Goal: Information Seeking & Learning: Find specific fact

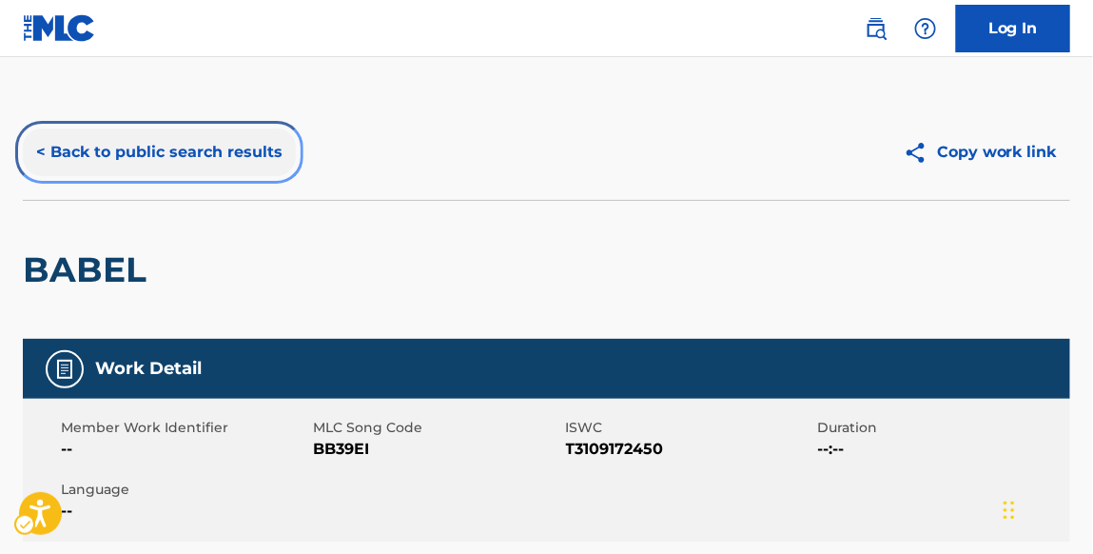
click at [222, 155] on button "< Back to public search results" at bounding box center [159, 152] width 273 height 48
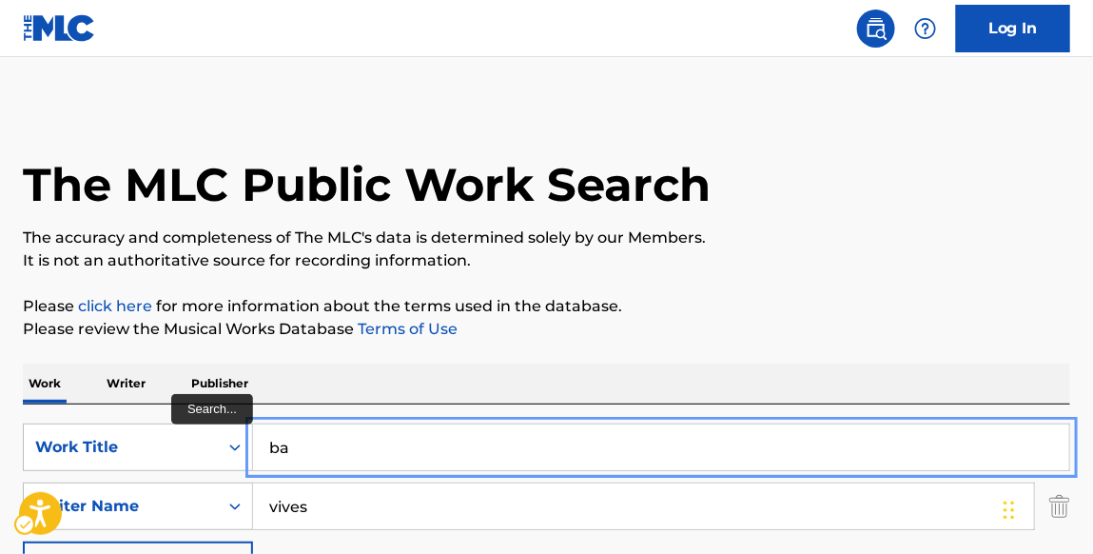
type input "b"
paste input "[DEMOGRAPHIC_DATA] DON'T NEED NO MATCHES"
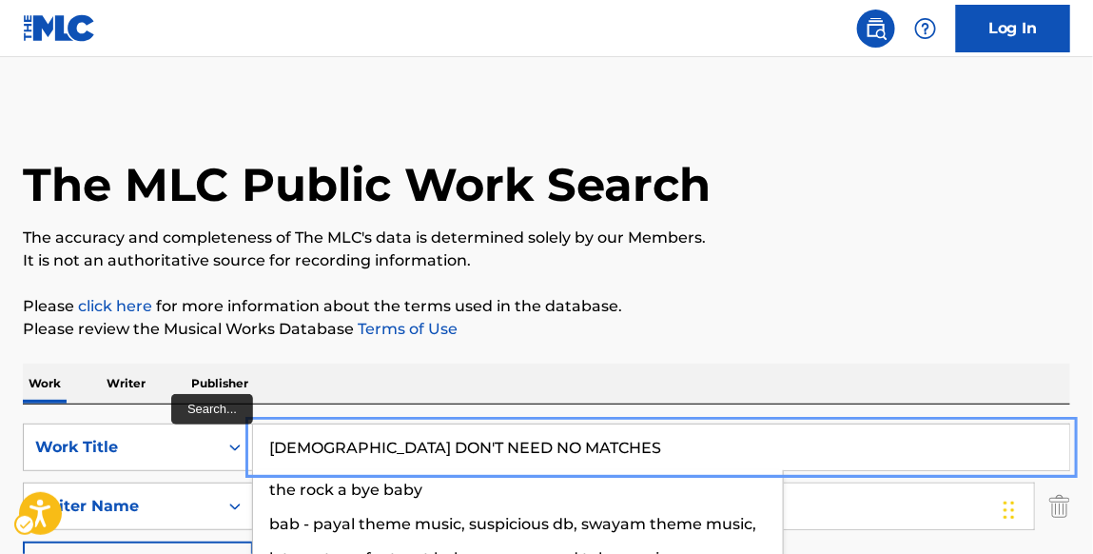
type input "[DEMOGRAPHIC_DATA] DON'T NEED NO MATCHES"
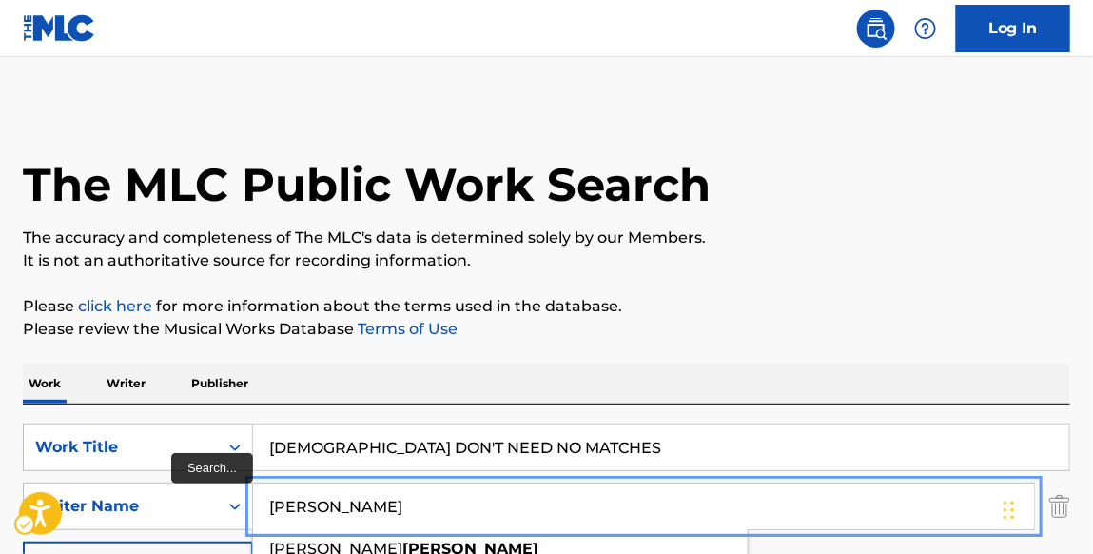
type input "[PERSON_NAME]"
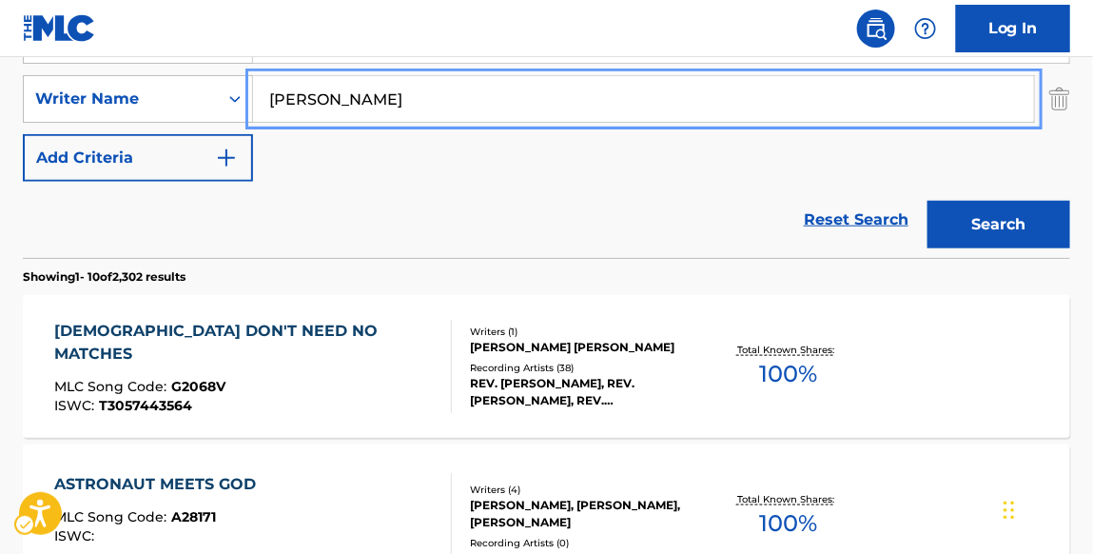
scroll to position [437, 0]
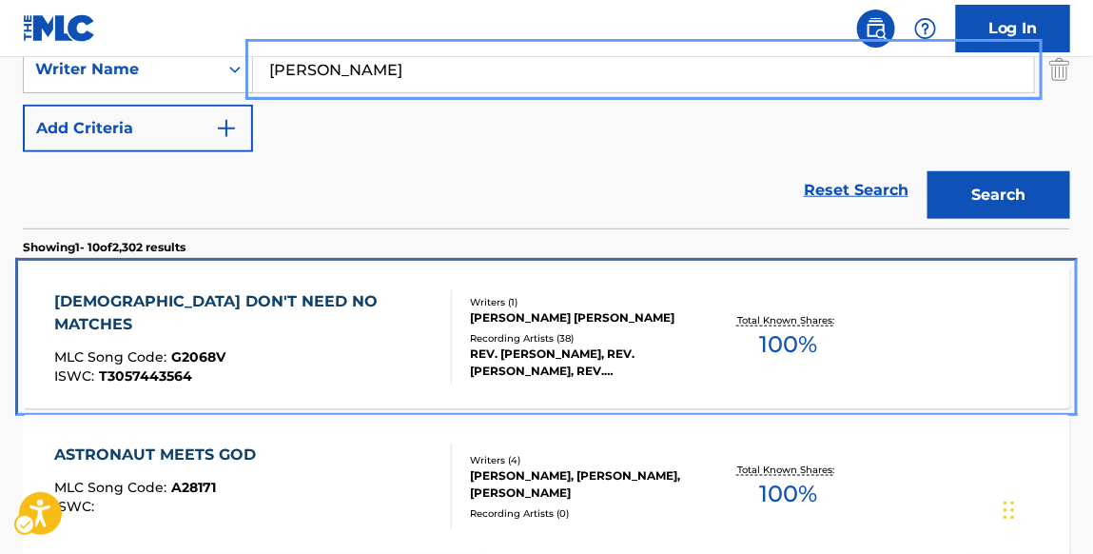
click at [298, 309] on div "[DEMOGRAPHIC_DATA] DON'T NEED NO MATCHES" at bounding box center [245, 313] width 382 height 46
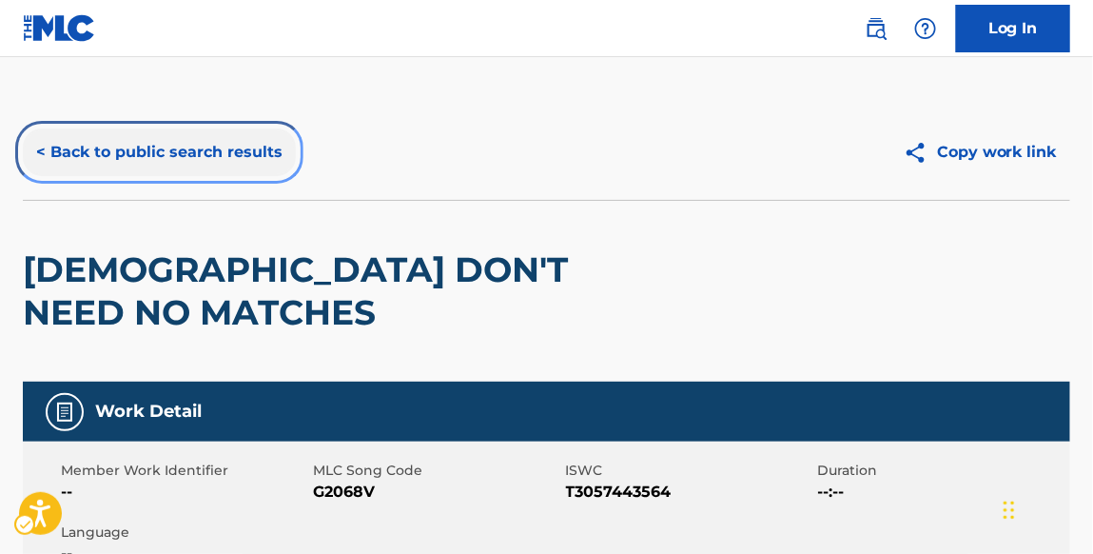
click at [171, 143] on button "< Back to public search results" at bounding box center [159, 152] width 273 height 48
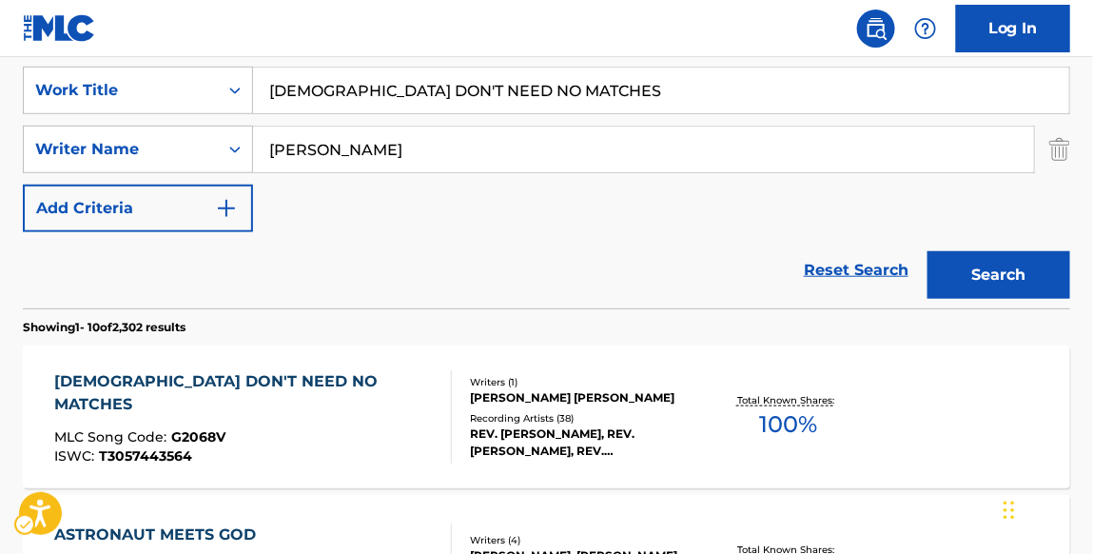
scroll to position [332, 0]
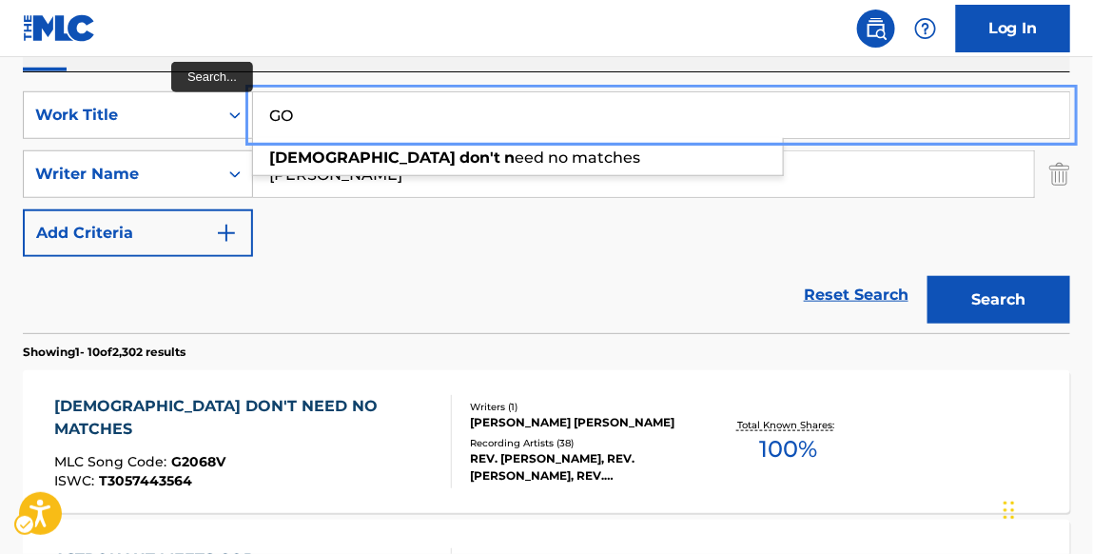
type input "G"
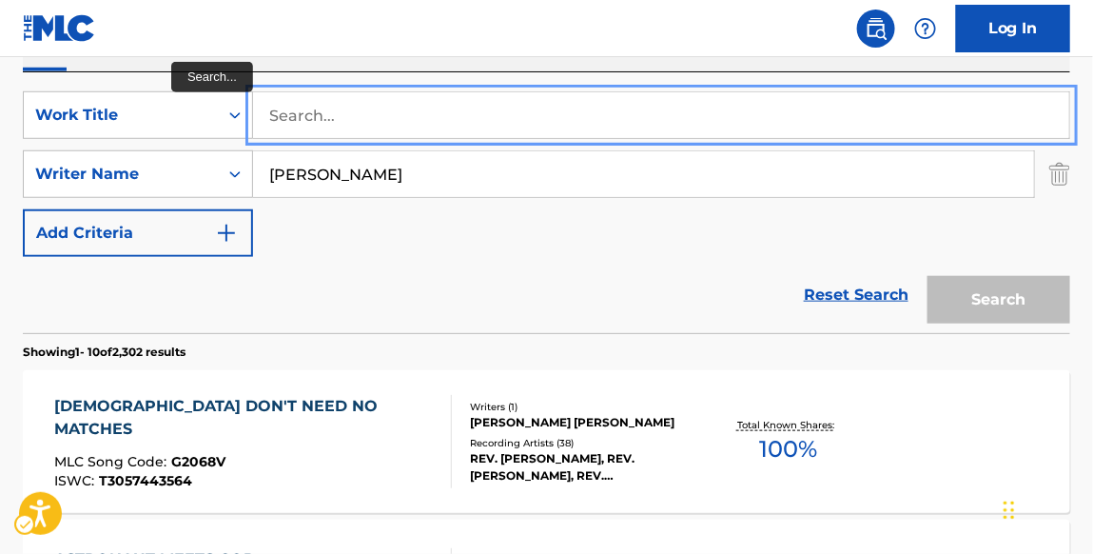
paste input "SOUL FOOD"
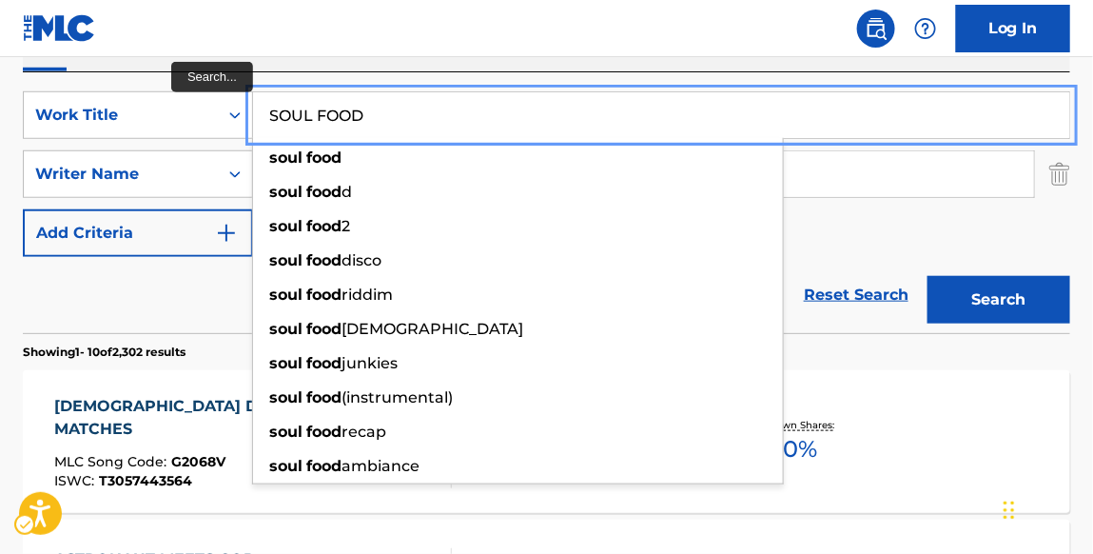
type input "SOUL FOOD"
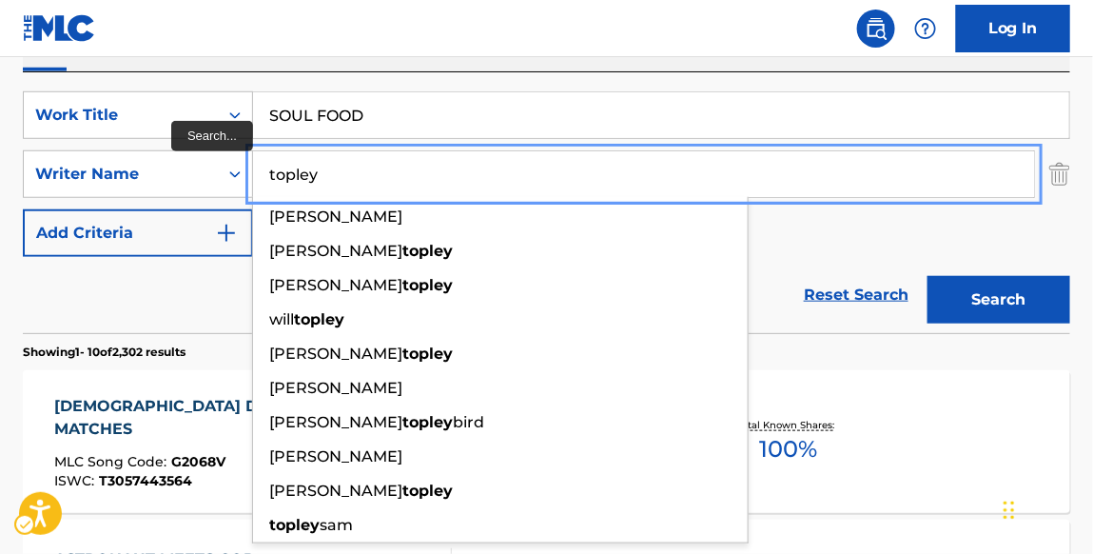
type input "topley"
click at [928, 276] on button "Search" at bounding box center [999, 300] width 143 height 48
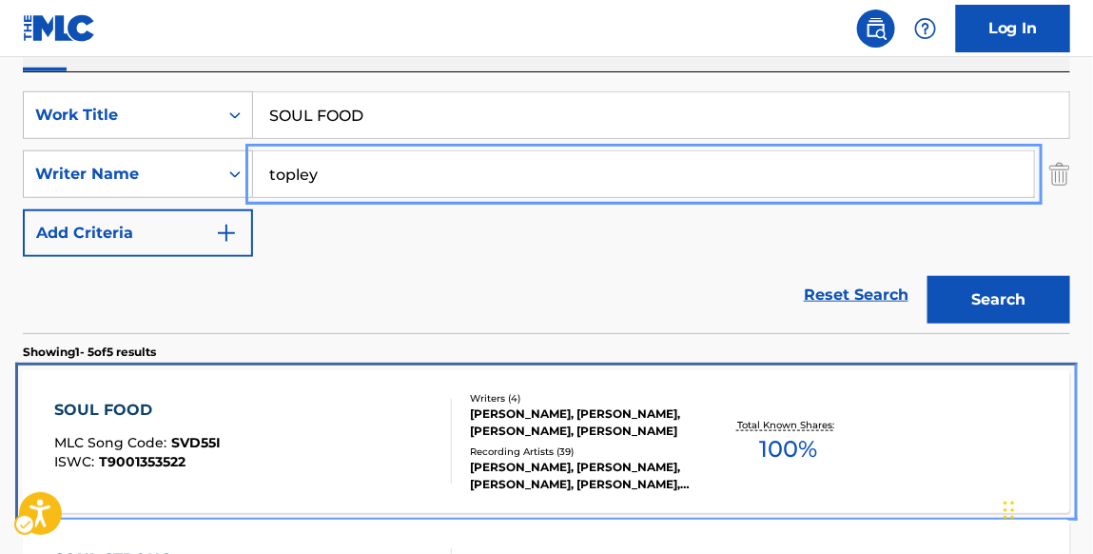
click at [127, 403] on div "SOUL FOOD" at bounding box center [137, 410] width 167 height 23
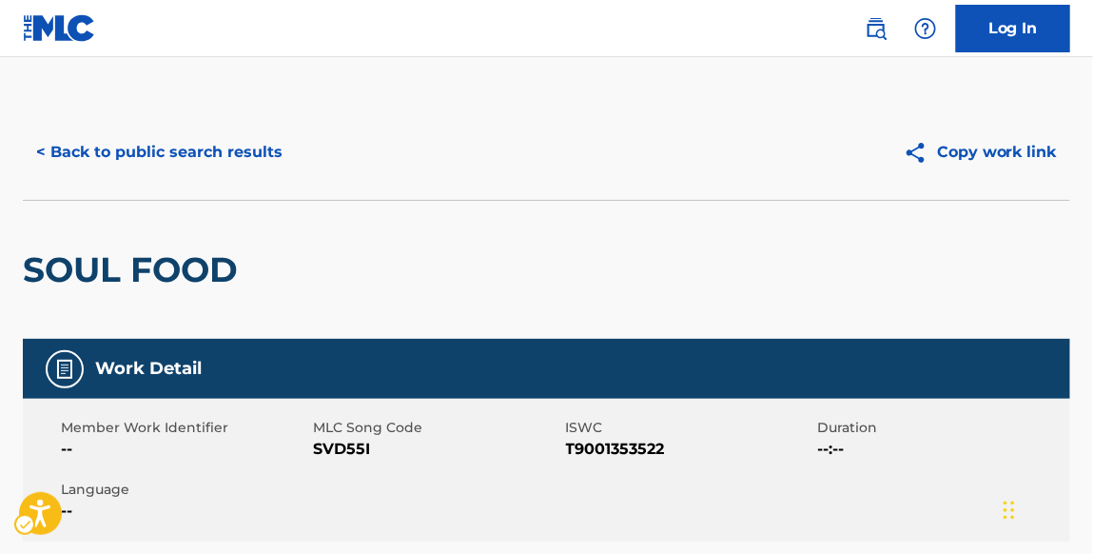
click at [132, 413] on div "Member Work Identifier -- MLC Song Code MLC Song Code - SVD55I ISWC ISWC - T900…" at bounding box center [547, 470] width 1048 height 143
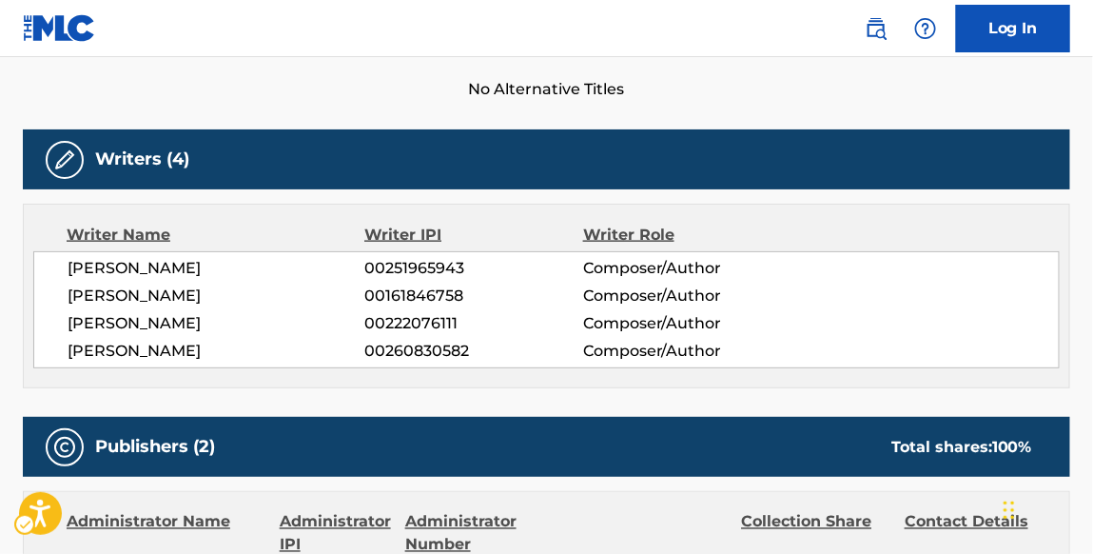
scroll to position [247, 0]
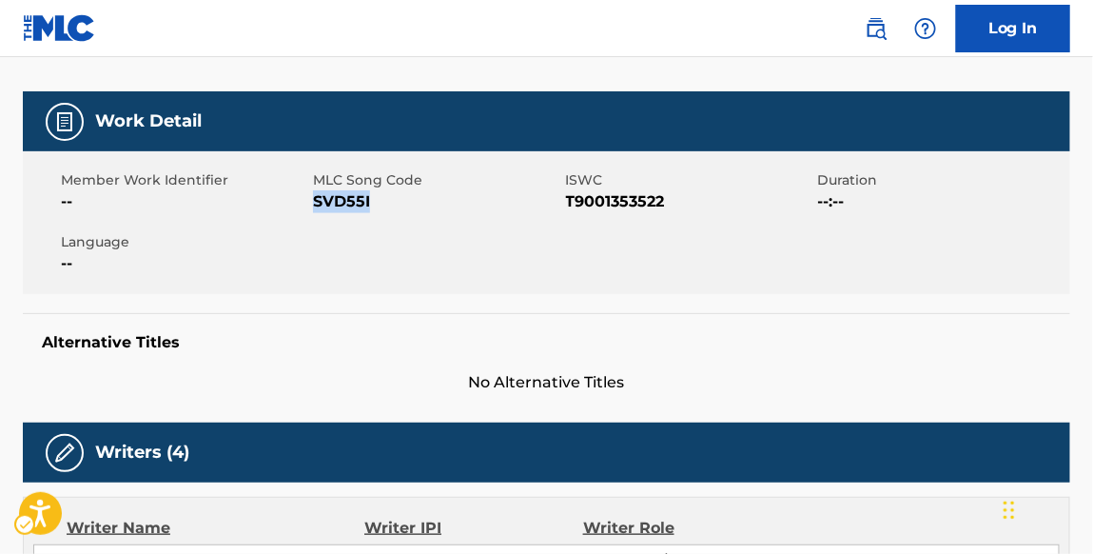
drag, startPoint x: 369, startPoint y: 205, endPoint x: 318, endPoint y: 203, distance: 51.4
click at [318, 203] on span "MLC Song Code - SVD55I" at bounding box center [436, 201] width 247 height 23
copy span "SVD55I"
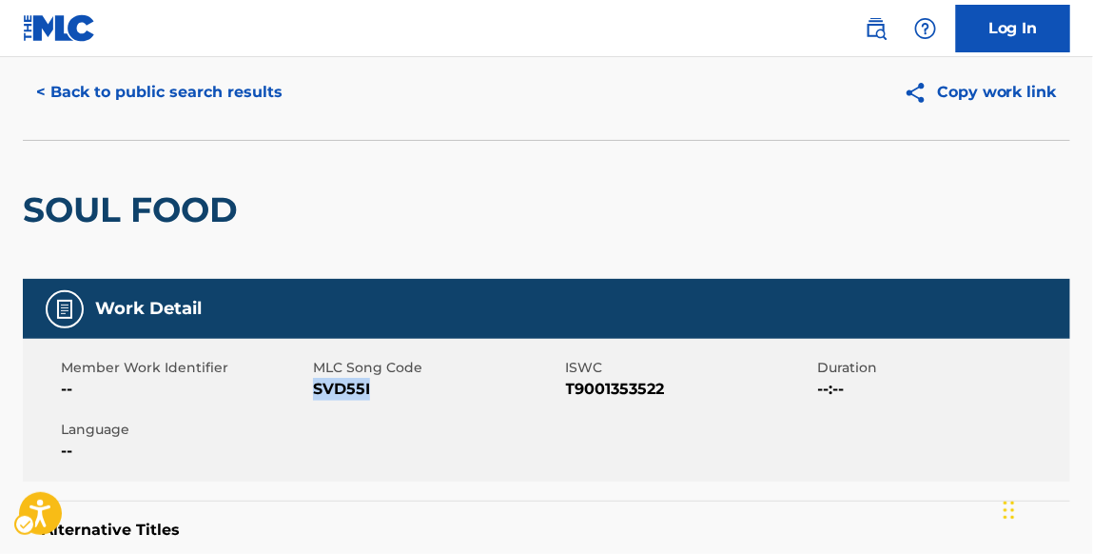
scroll to position [0, 0]
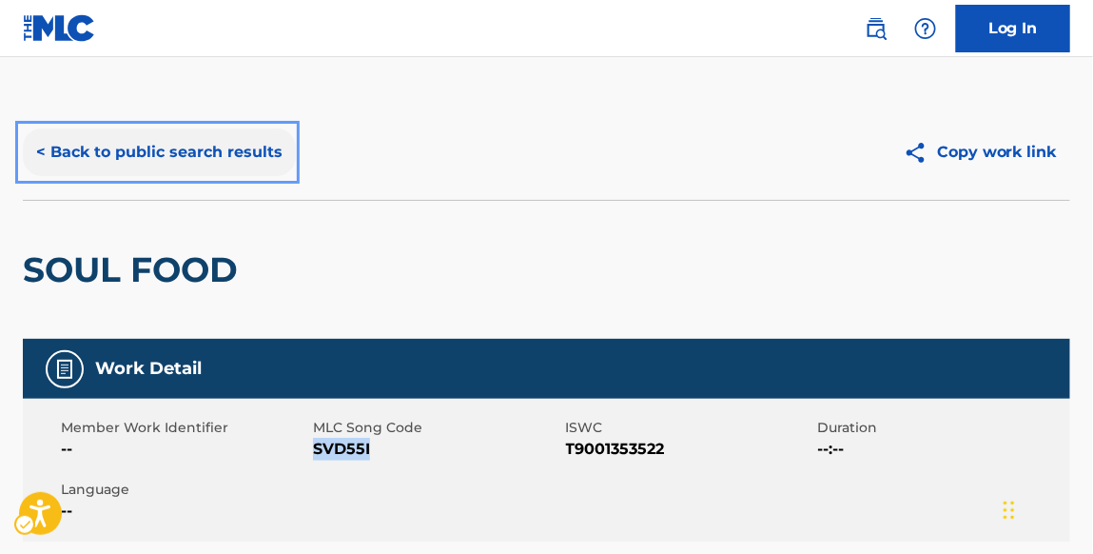
click at [261, 157] on button "< Back to public search results" at bounding box center [159, 152] width 273 height 48
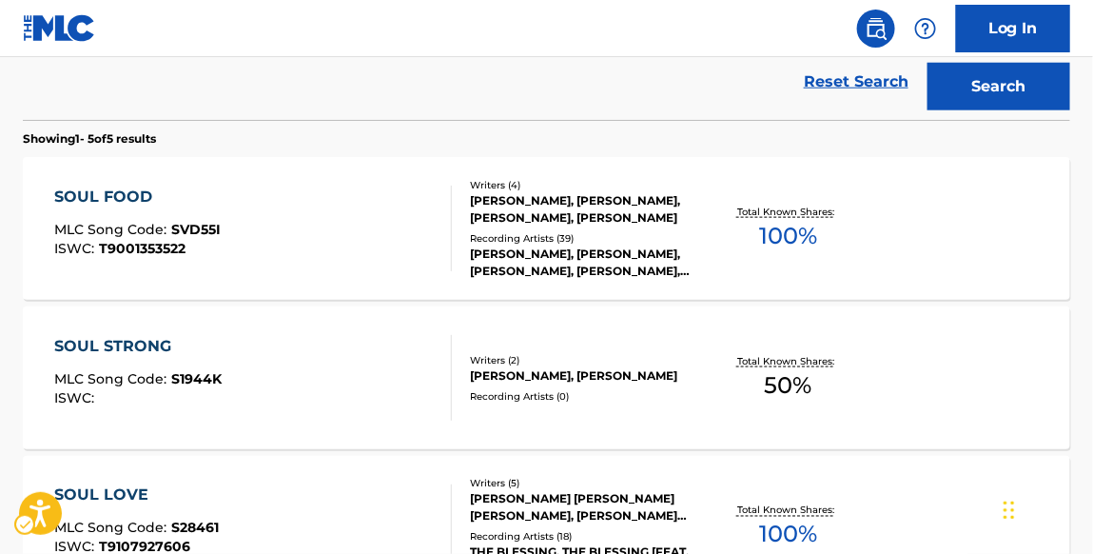
scroll to position [309, 0]
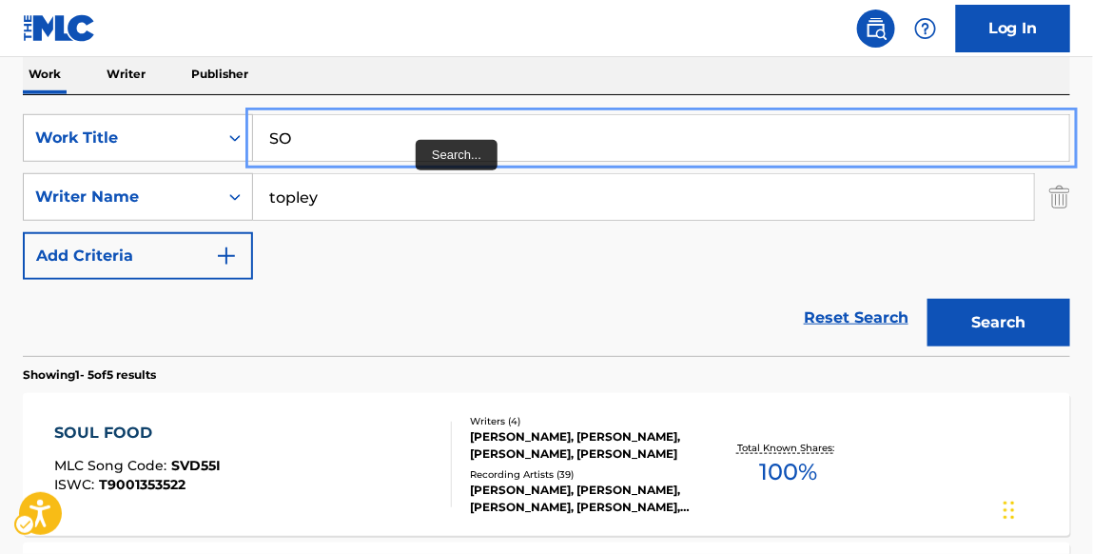
type input "S"
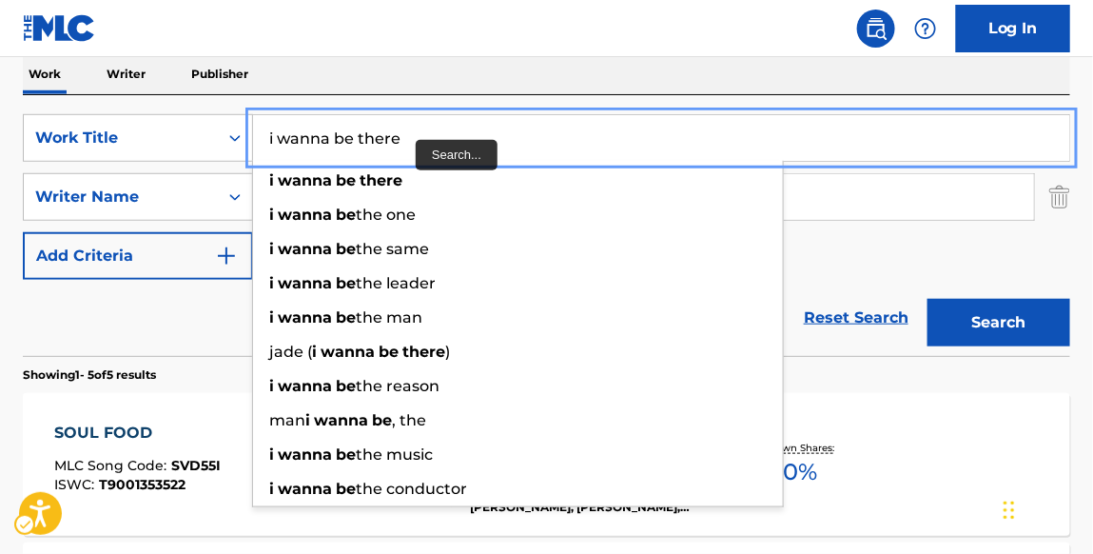
type input "i wanna be there"
click at [928, 299] on button "Search" at bounding box center [999, 323] width 143 height 48
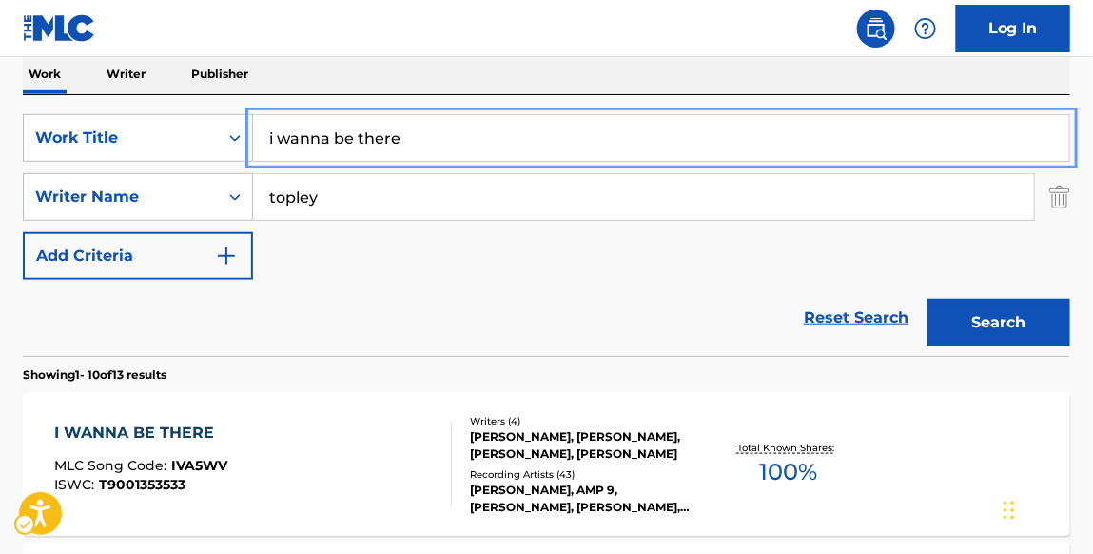
scroll to position [423, 0]
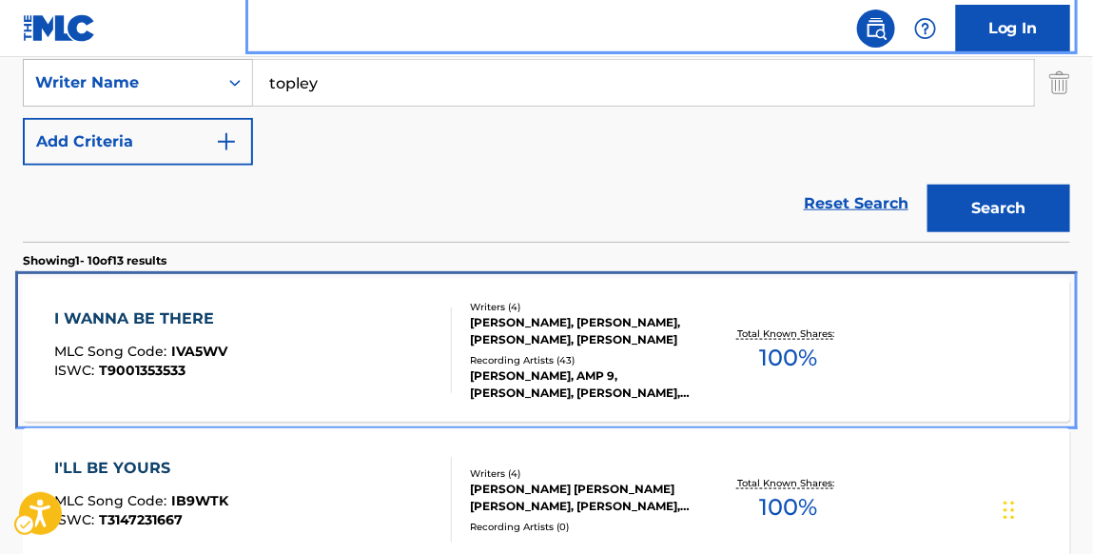
click at [180, 319] on div "I WANNA BE THERE" at bounding box center [140, 318] width 173 height 23
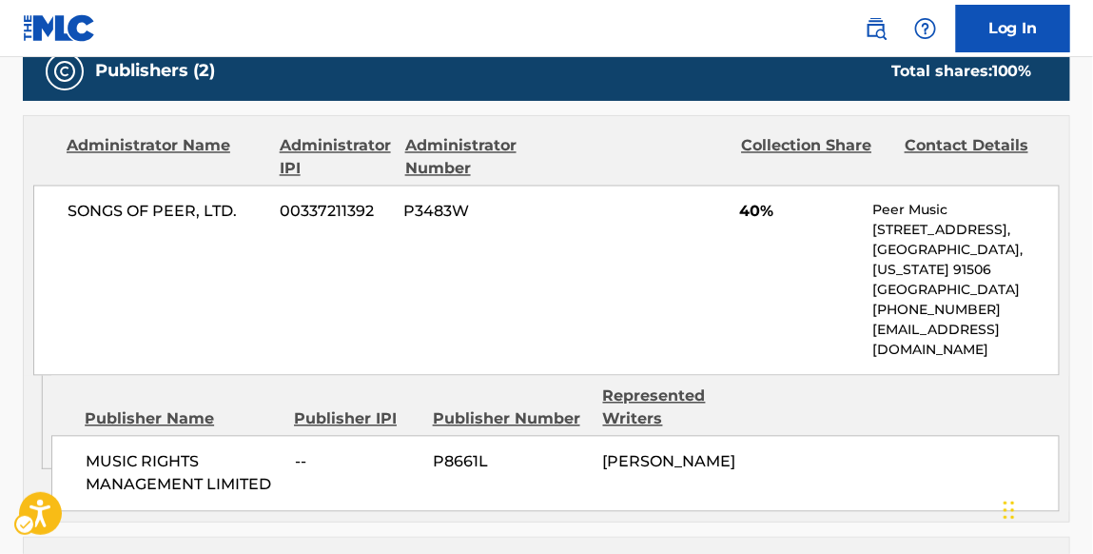
scroll to position [265, 0]
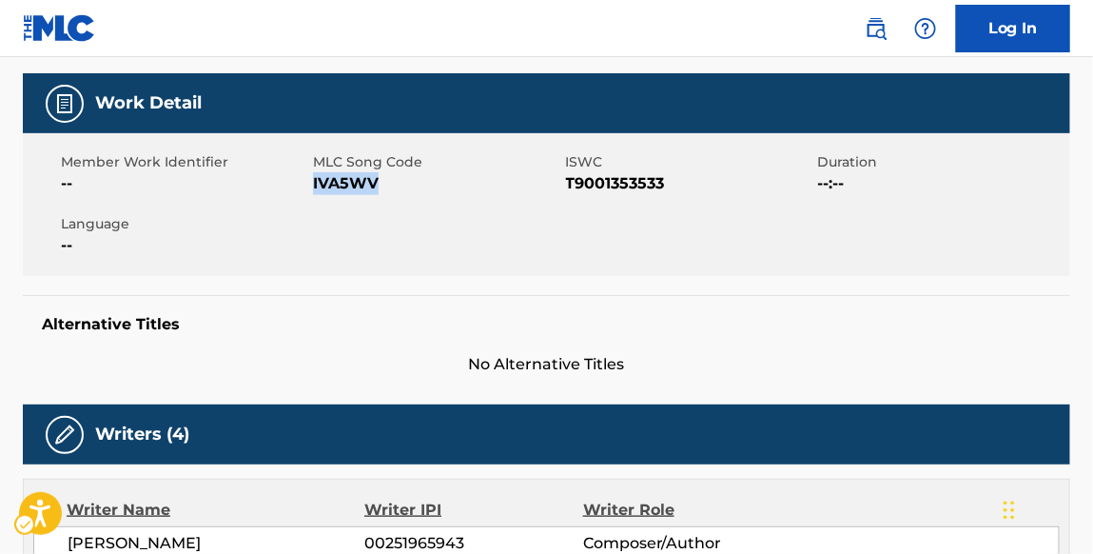
drag, startPoint x: 381, startPoint y: 179, endPoint x: 315, endPoint y: 178, distance: 65.7
click at [315, 178] on span "IVA5WV" at bounding box center [436, 183] width 247 height 23
copy span "IVA5WV"
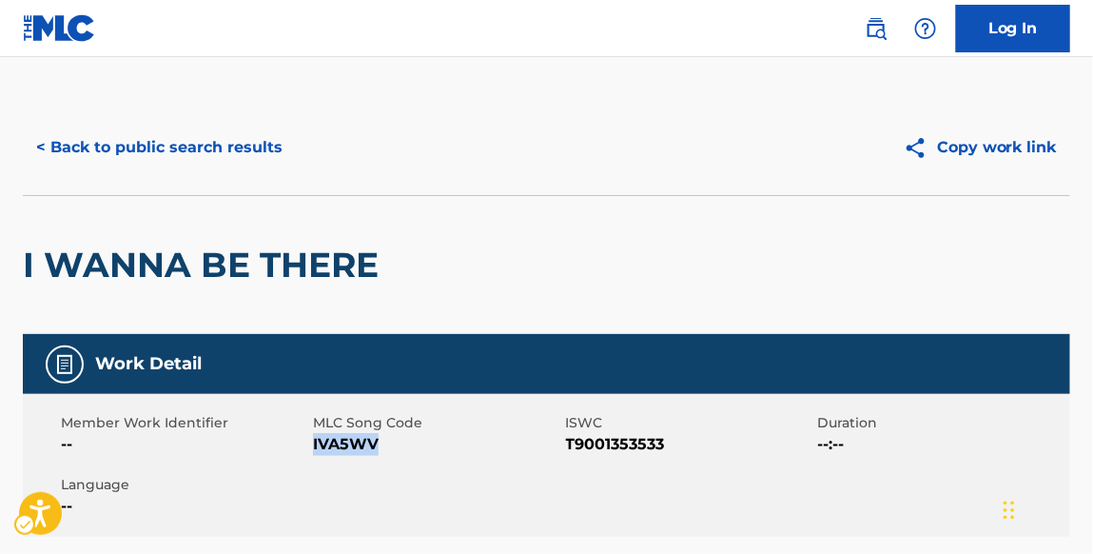
scroll to position [0, 0]
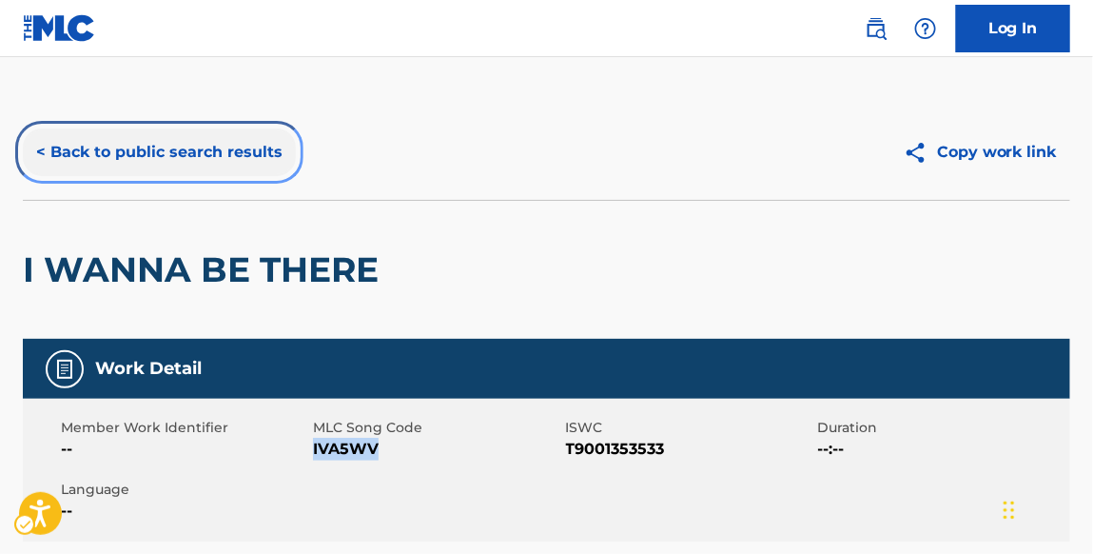
click at [244, 167] on button "< Back to public search results" at bounding box center [159, 152] width 273 height 48
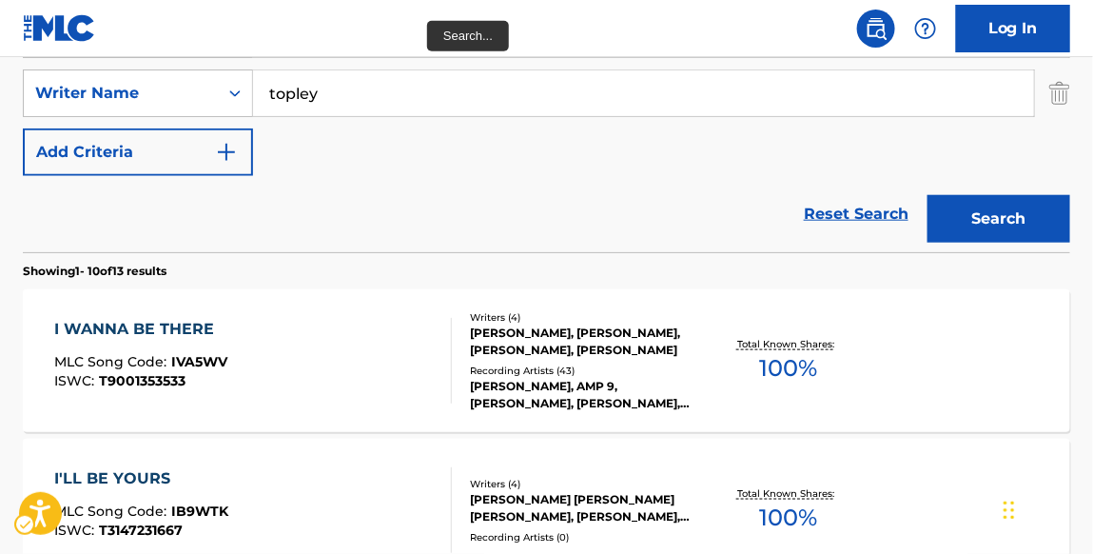
scroll to position [247, 0]
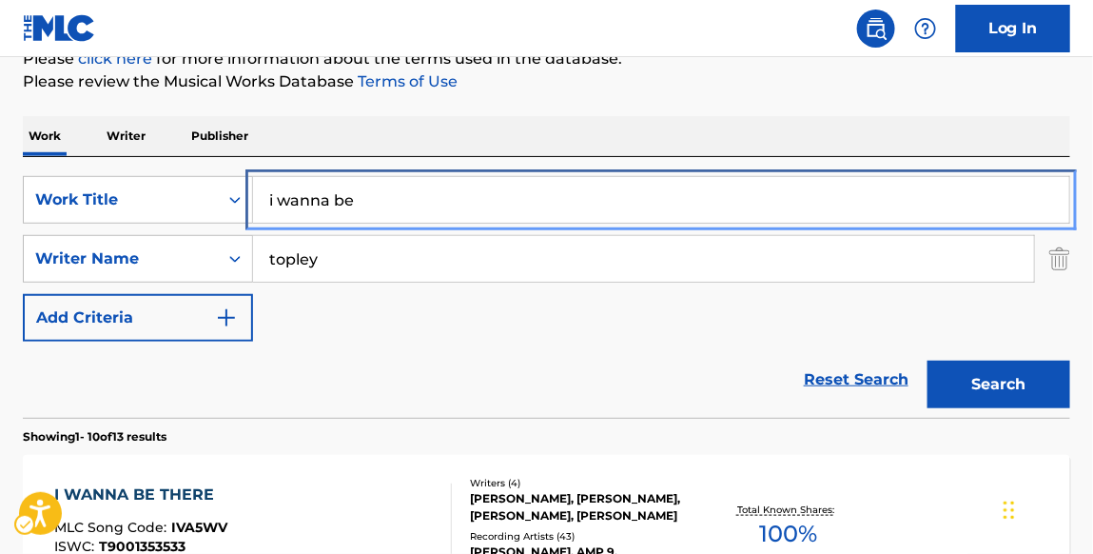
click at [402, 201] on input "i wanna be" at bounding box center [661, 200] width 816 height 46
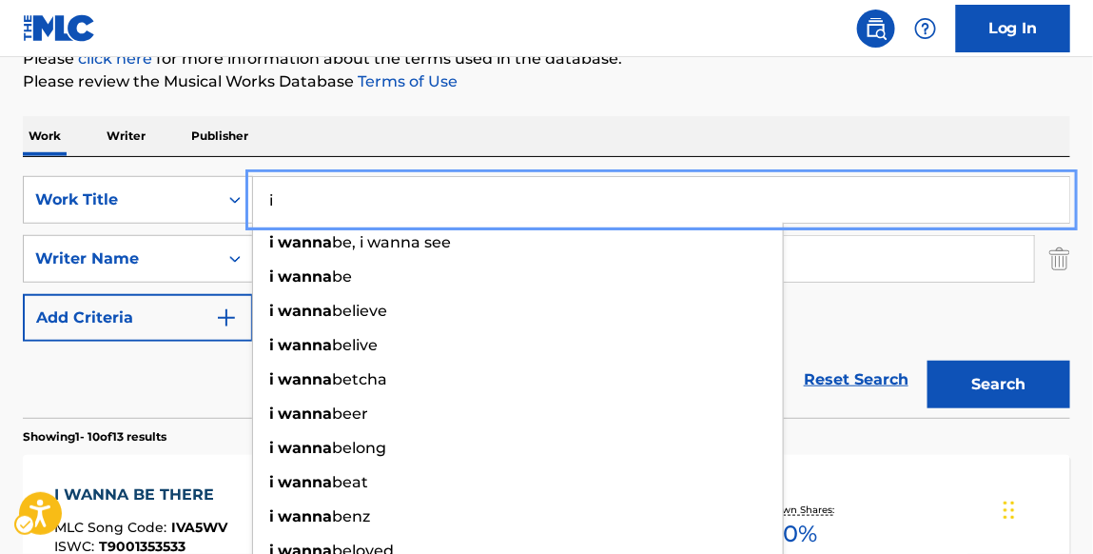
type input "i"
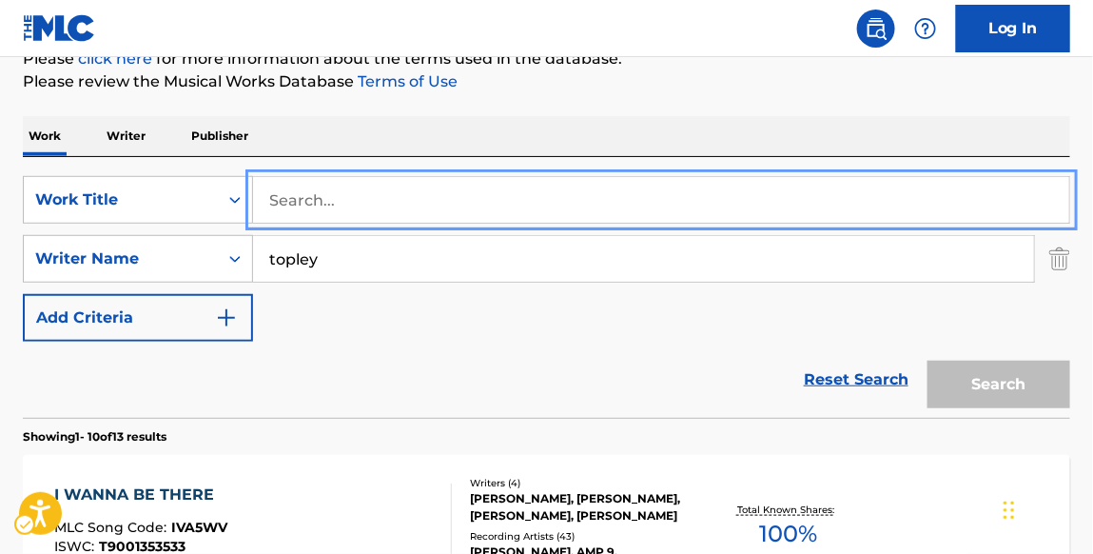
paste input "NEED ONE"
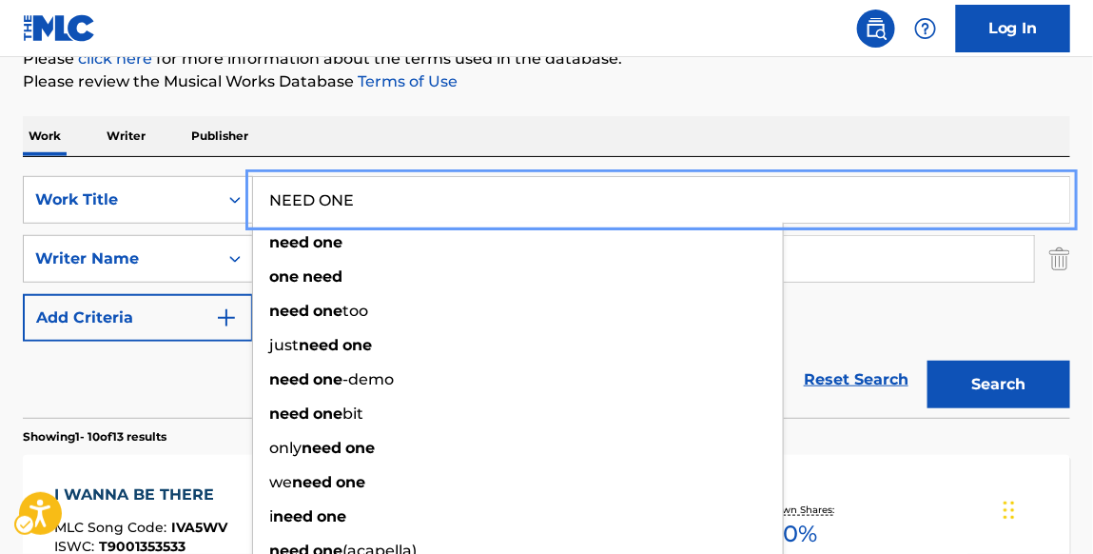
type input "NEED ONE"
click at [928, 361] on button "Search" at bounding box center [999, 385] width 143 height 48
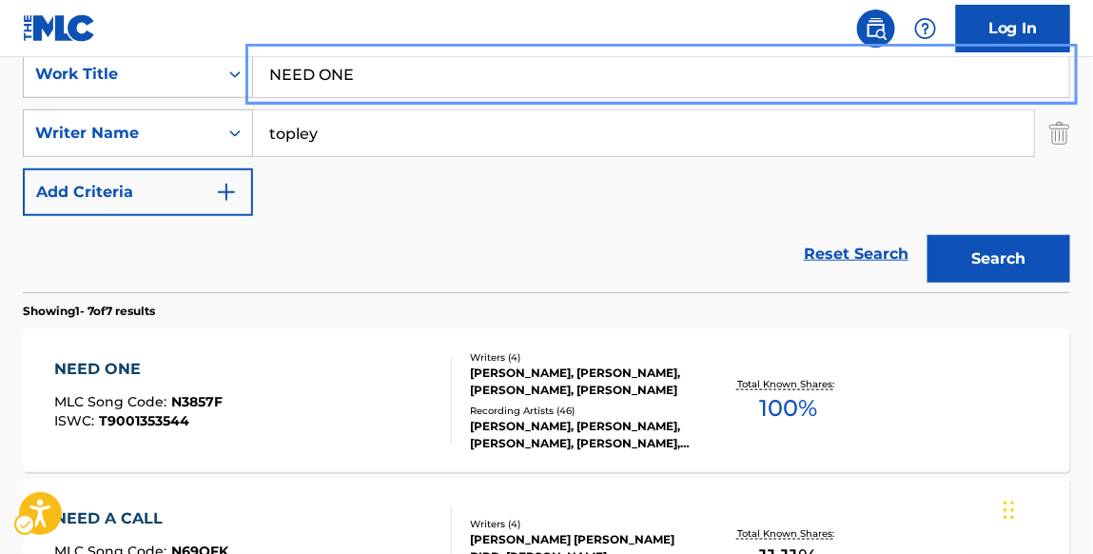
scroll to position [385, 0]
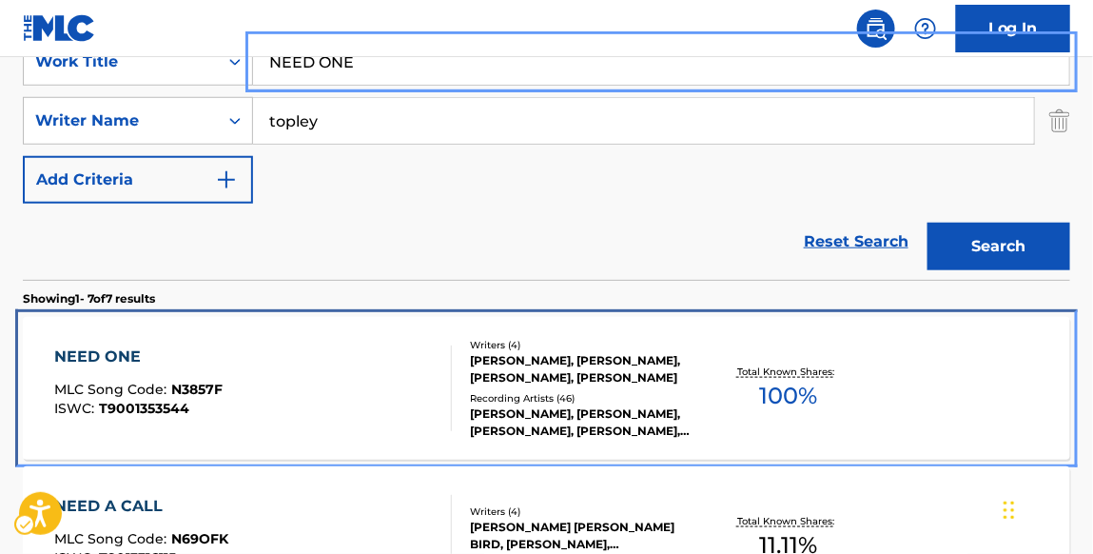
click at [108, 350] on div "NEED ONE" at bounding box center [138, 356] width 168 height 23
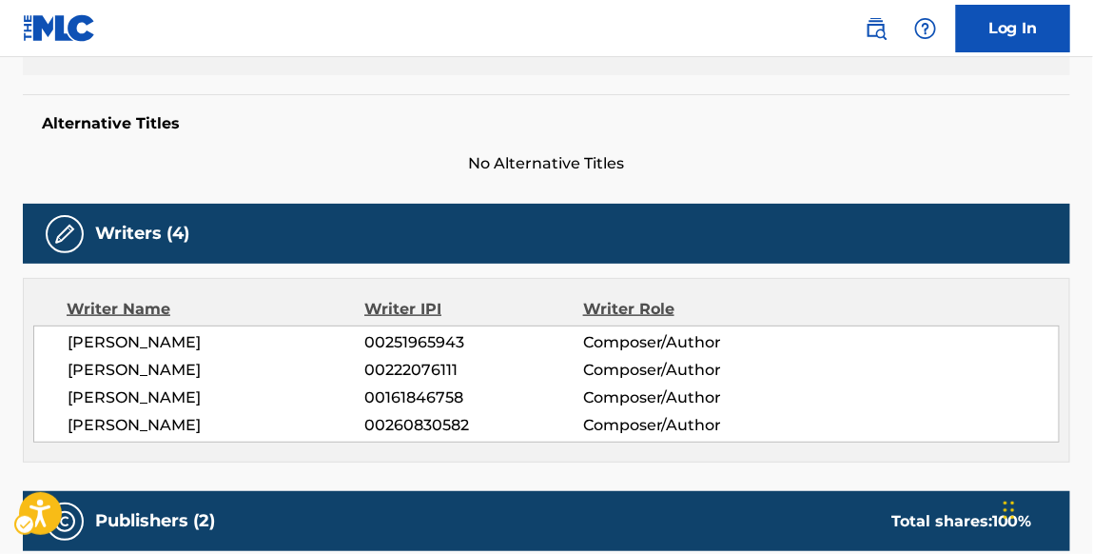
scroll to position [317, 0]
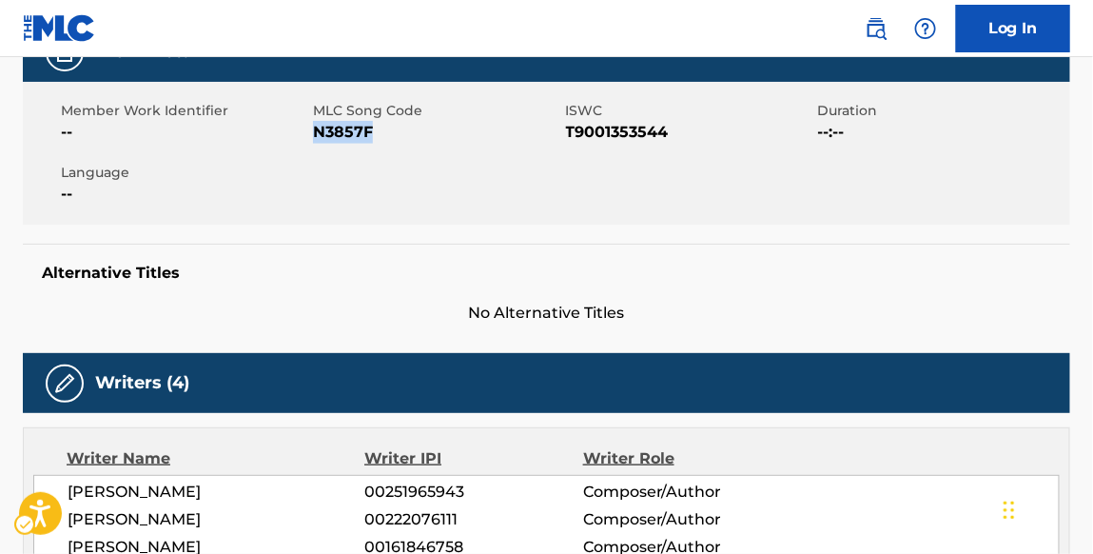
drag, startPoint x: 347, startPoint y: 132, endPoint x: 316, endPoint y: 133, distance: 31.4
click at [316, 133] on span "N3857F" at bounding box center [436, 132] width 247 height 23
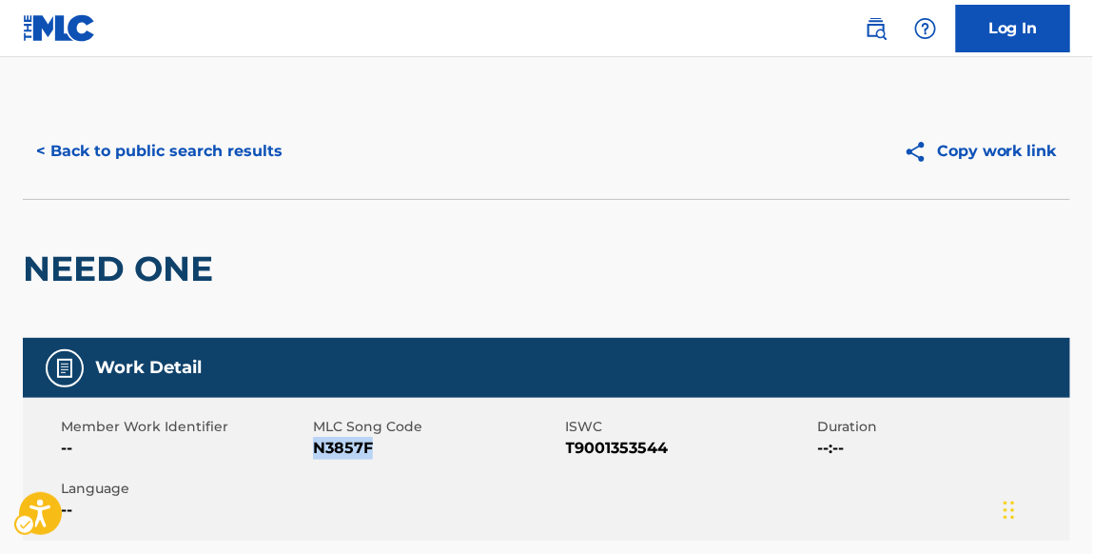
scroll to position [0, 0]
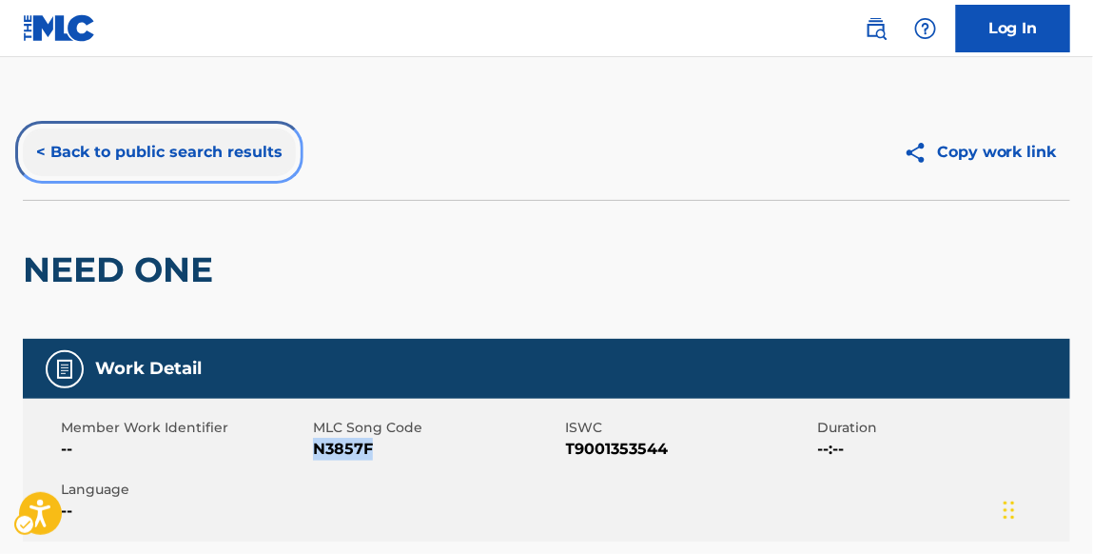
click at [243, 164] on button "< Back to public search results" at bounding box center [159, 152] width 273 height 48
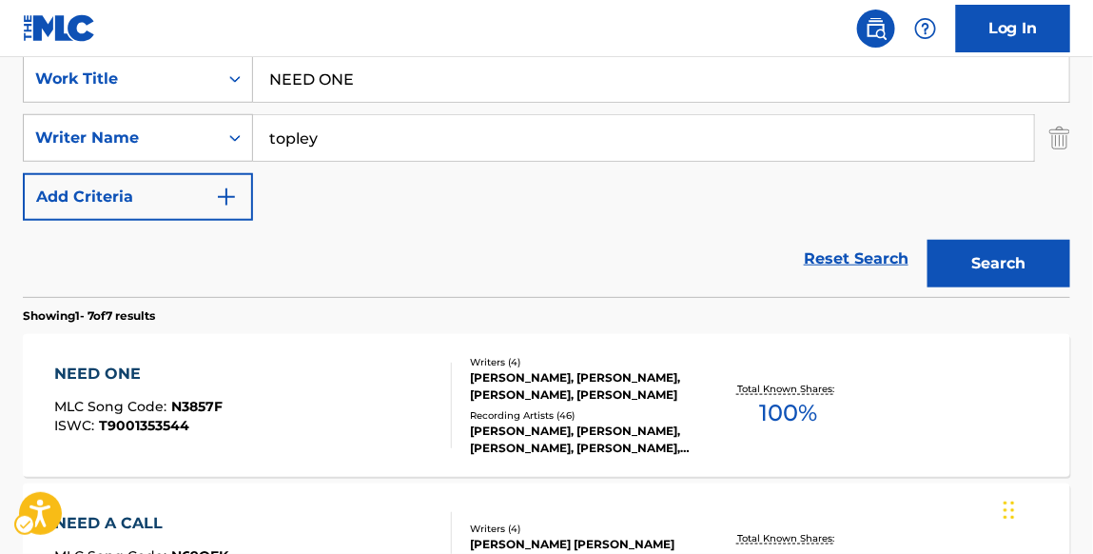
scroll to position [316, 0]
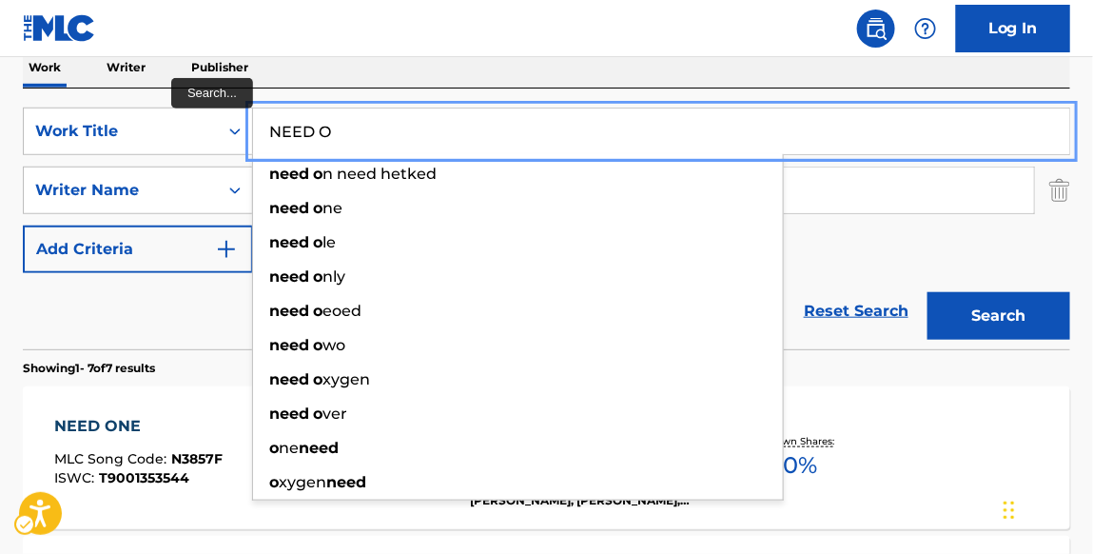
click at [331, 134] on input "NEED O" at bounding box center [661, 131] width 816 height 46
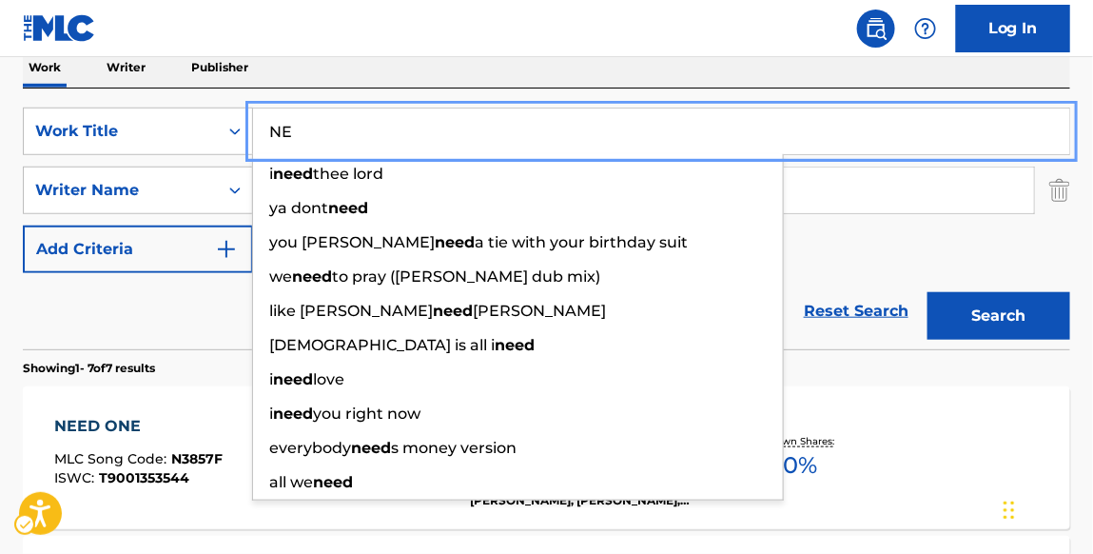
type input "N"
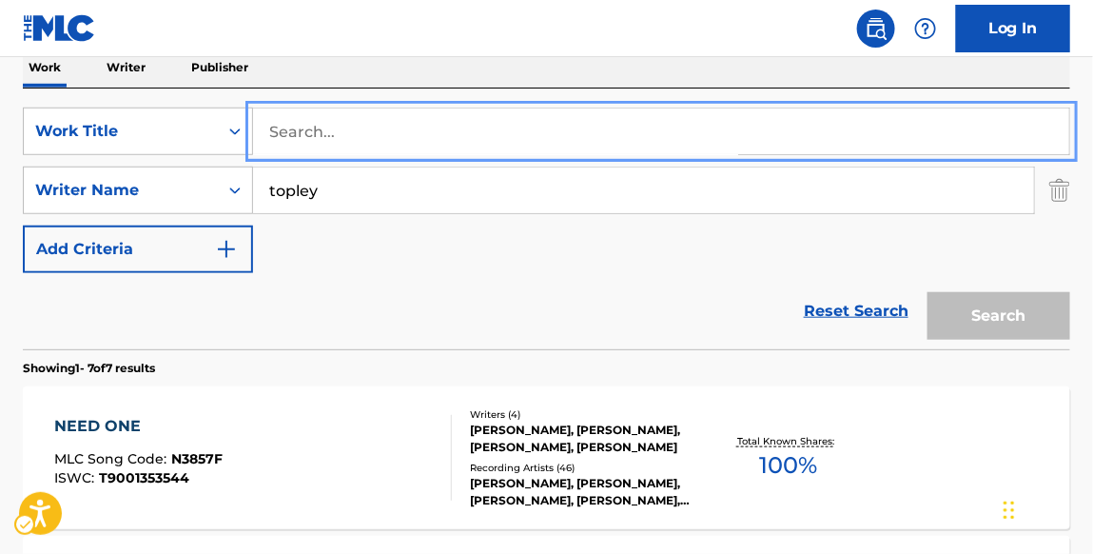
paste input "LULLABY"
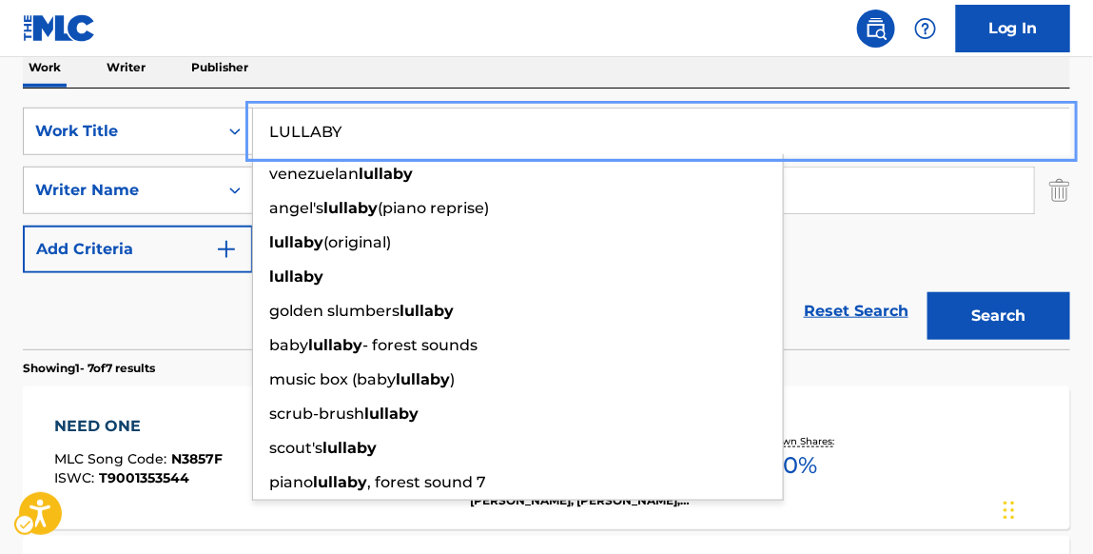
type input "LULLABY"
click at [928, 292] on button "Search" at bounding box center [999, 316] width 143 height 48
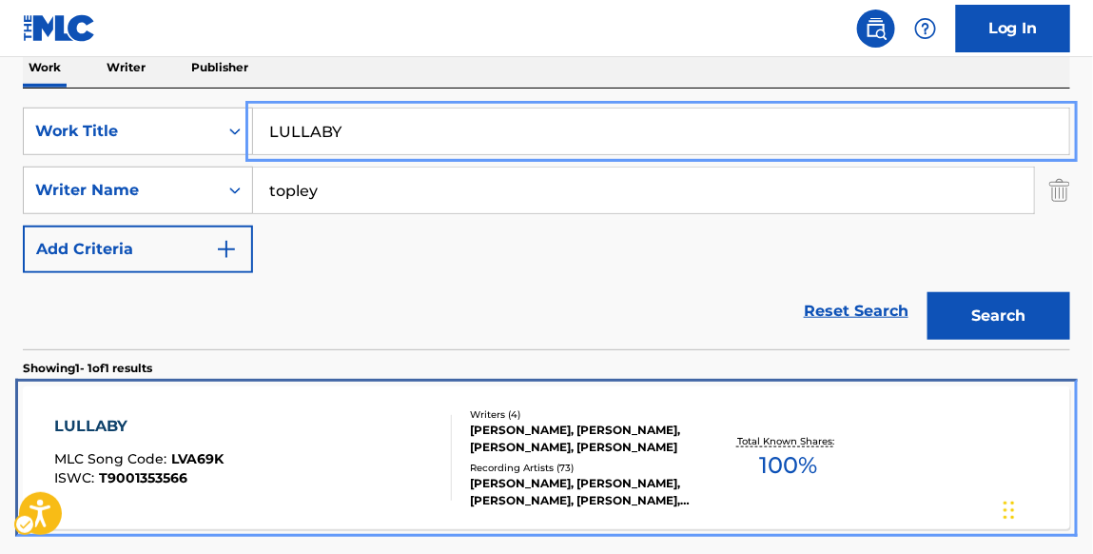
click at [126, 422] on div "LULLABY" at bounding box center [138, 426] width 169 height 23
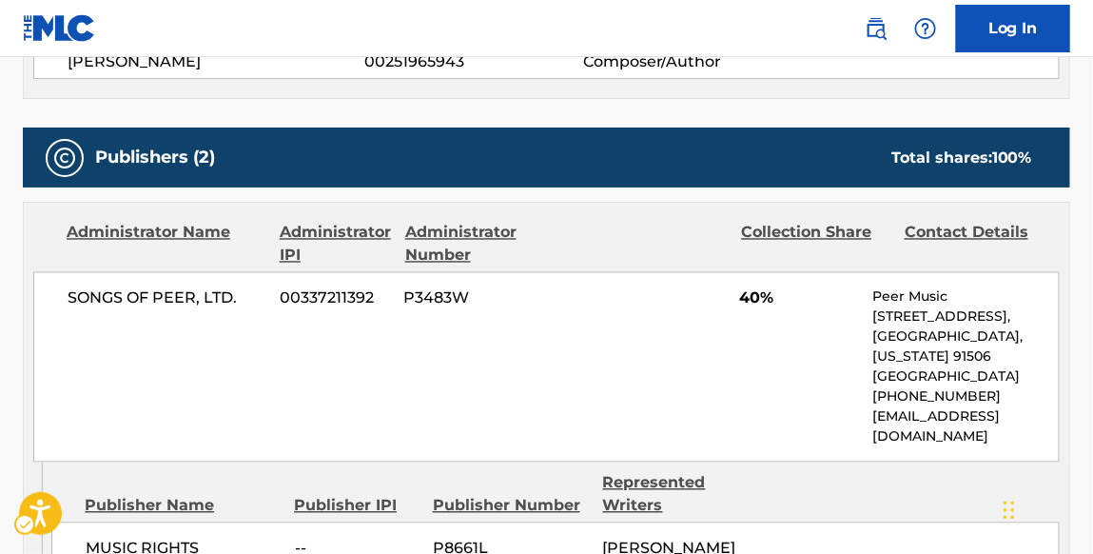
scroll to position [311, 0]
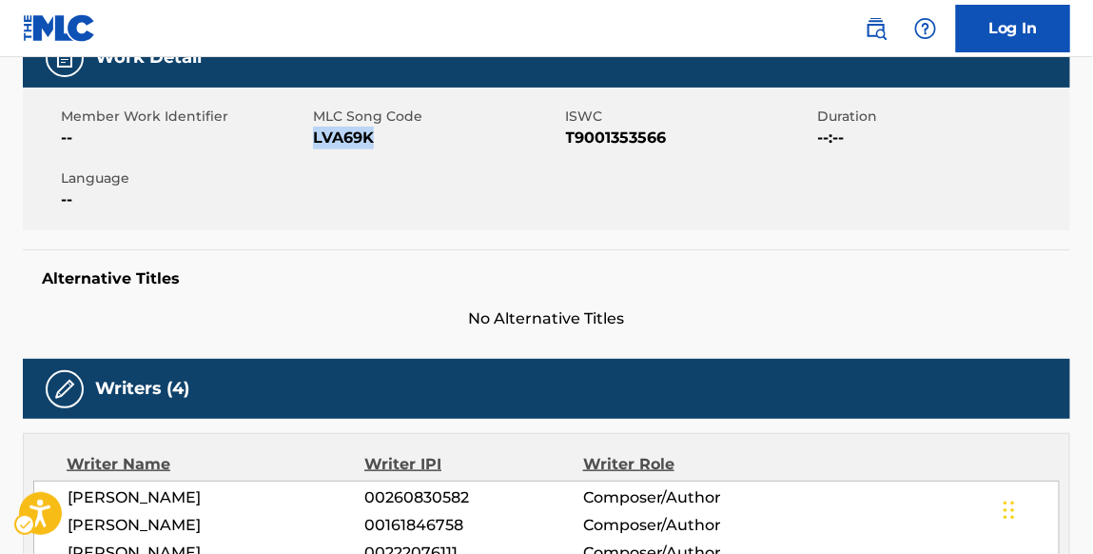
drag, startPoint x: 376, startPoint y: 141, endPoint x: 316, endPoint y: 141, distance: 59.9
click at [316, 141] on span "MLC Song Code - LVA69K" at bounding box center [436, 138] width 247 height 23
copy span "LVA69K"
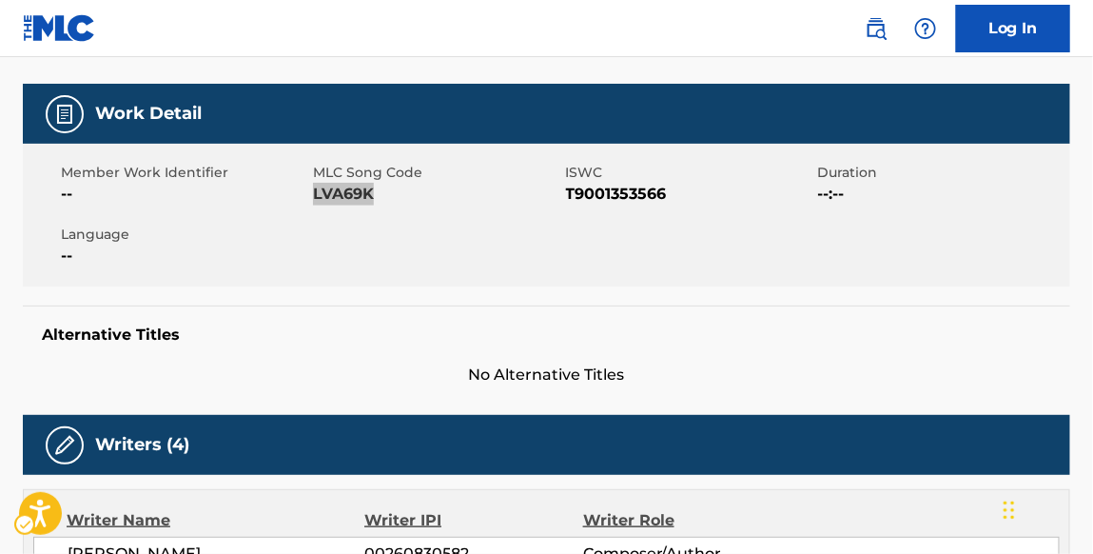
scroll to position [0, 0]
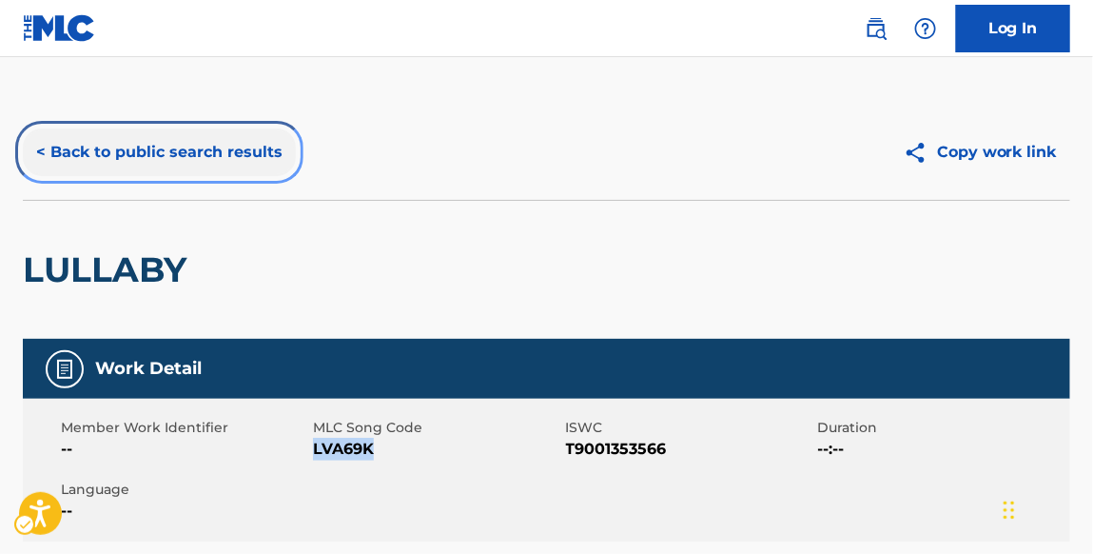
click at [247, 149] on button "< Back to public search results" at bounding box center [159, 152] width 273 height 48
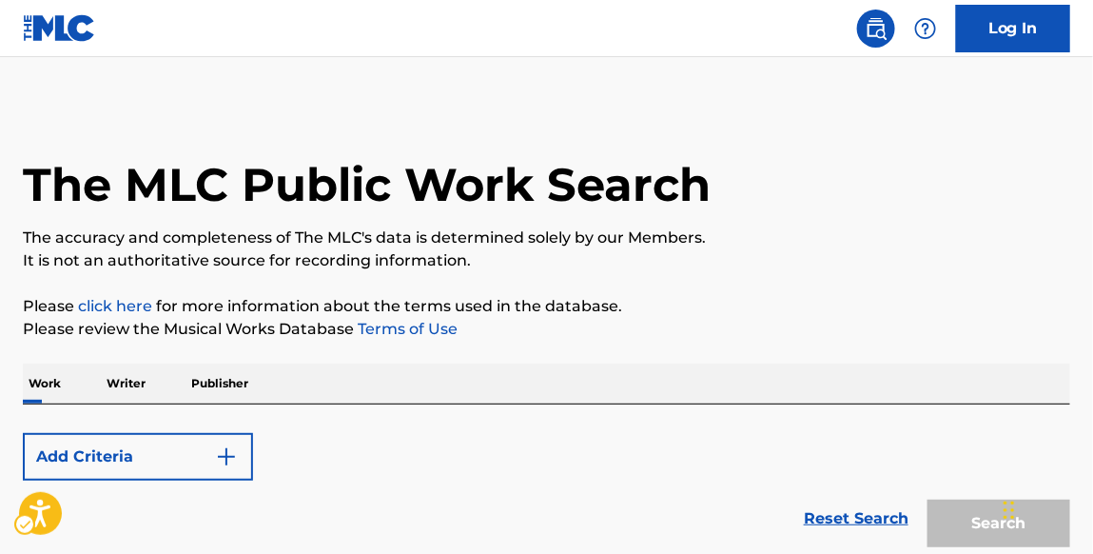
scroll to position [316, 0]
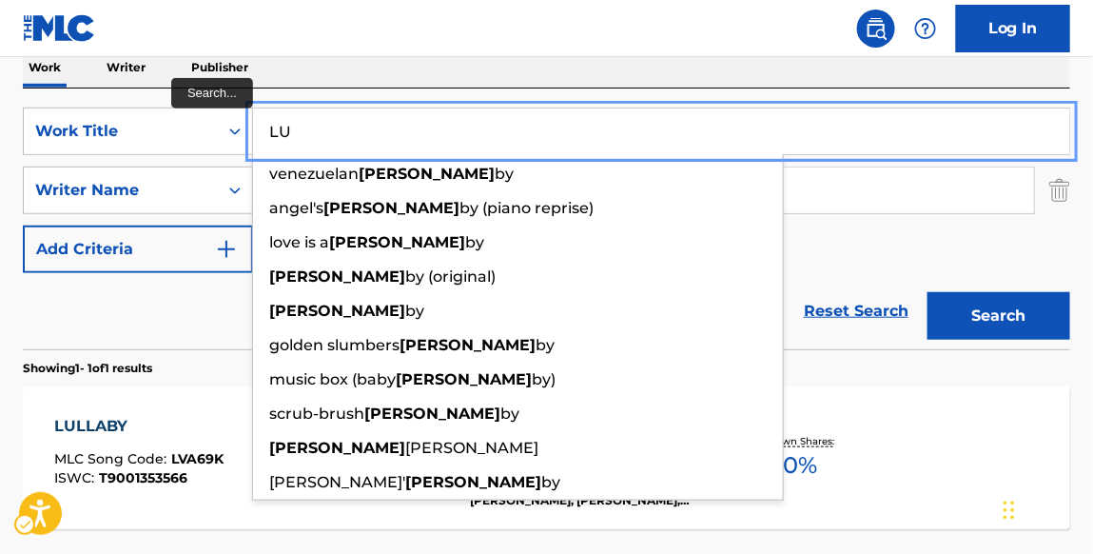
type input "L"
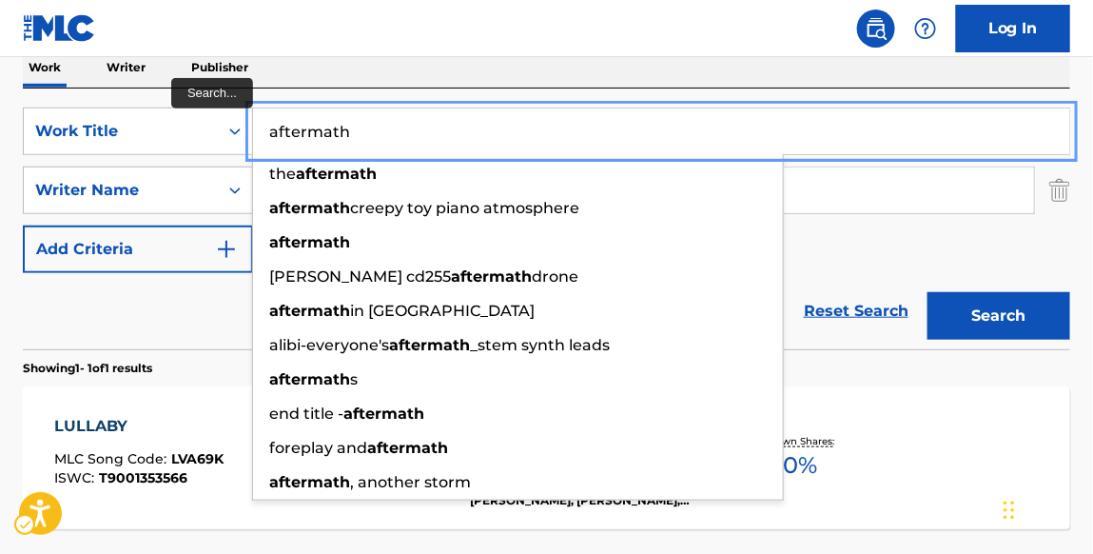
type input "aftermath"
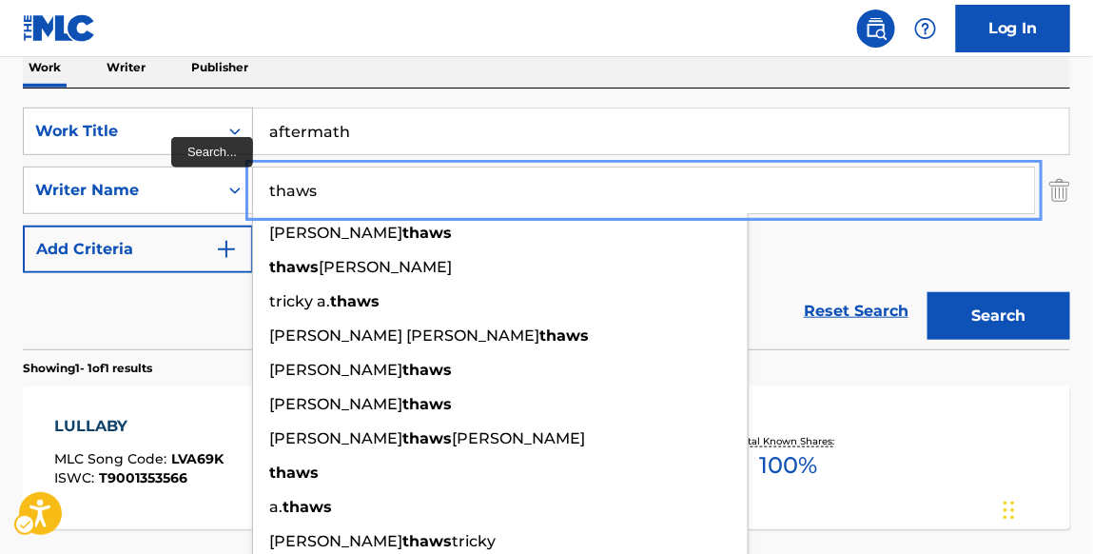
type input "thaws"
click at [928, 292] on button "Search" at bounding box center [999, 316] width 143 height 48
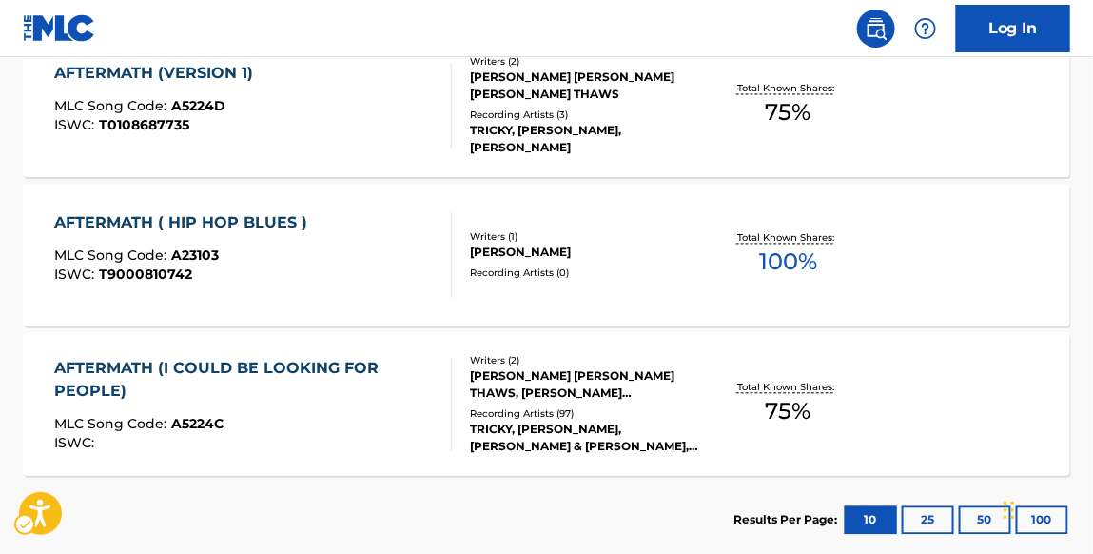
scroll to position [968, 0]
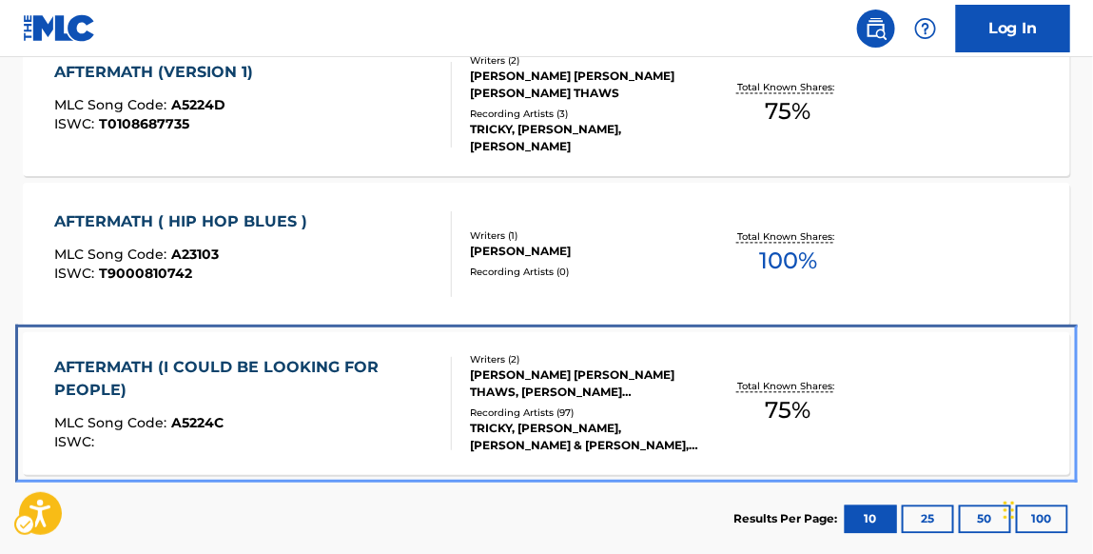
click at [290, 360] on div "AFTERMATH (I COULD BE LOOKING FOR PEOPLE)" at bounding box center [245, 380] width 382 height 46
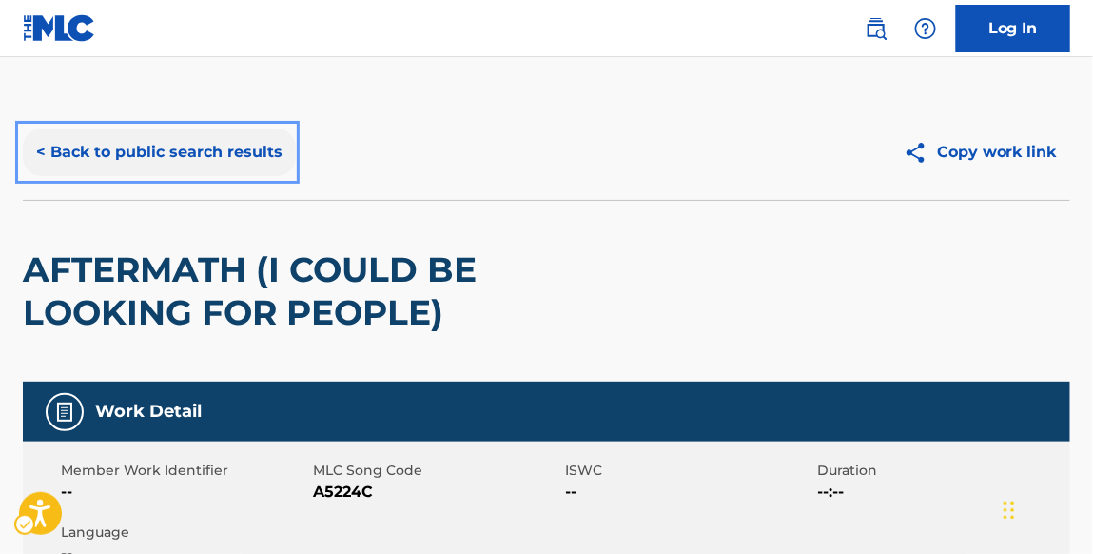
click at [261, 161] on button "< Back to public search results" at bounding box center [159, 152] width 273 height 48
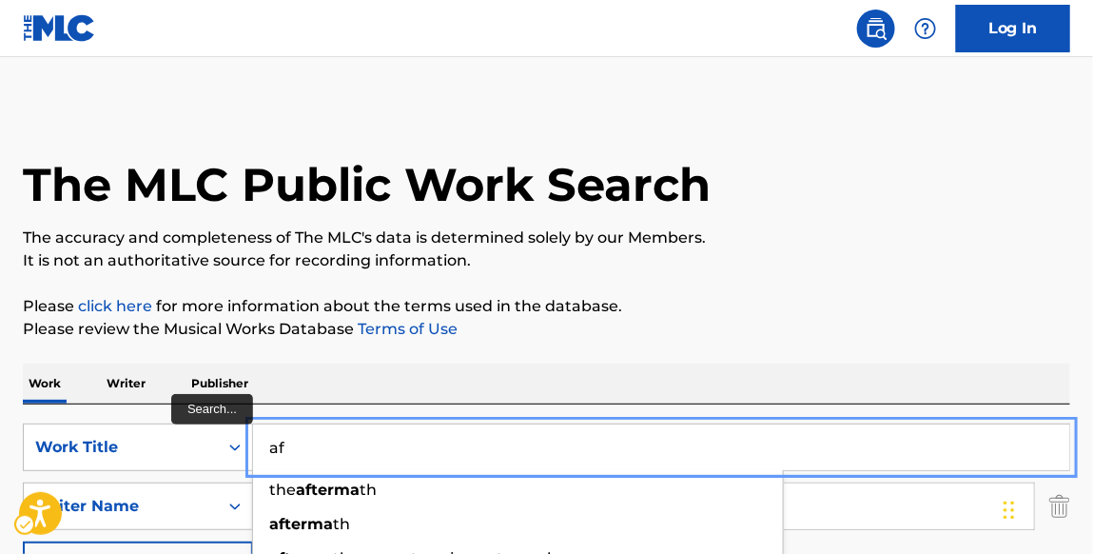
type input "a"
type input "brand new"
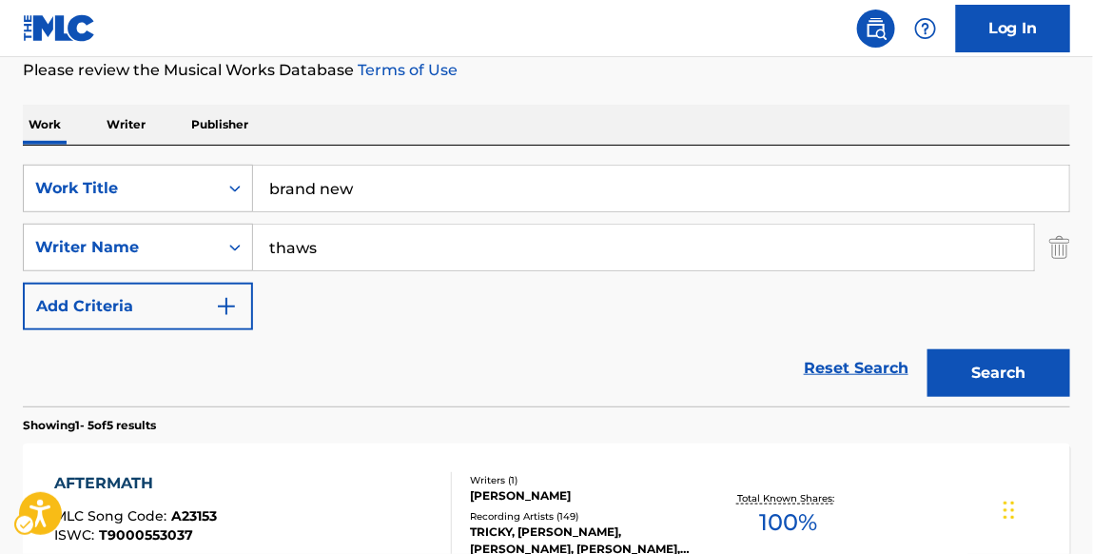
scroll to position [259, 0]
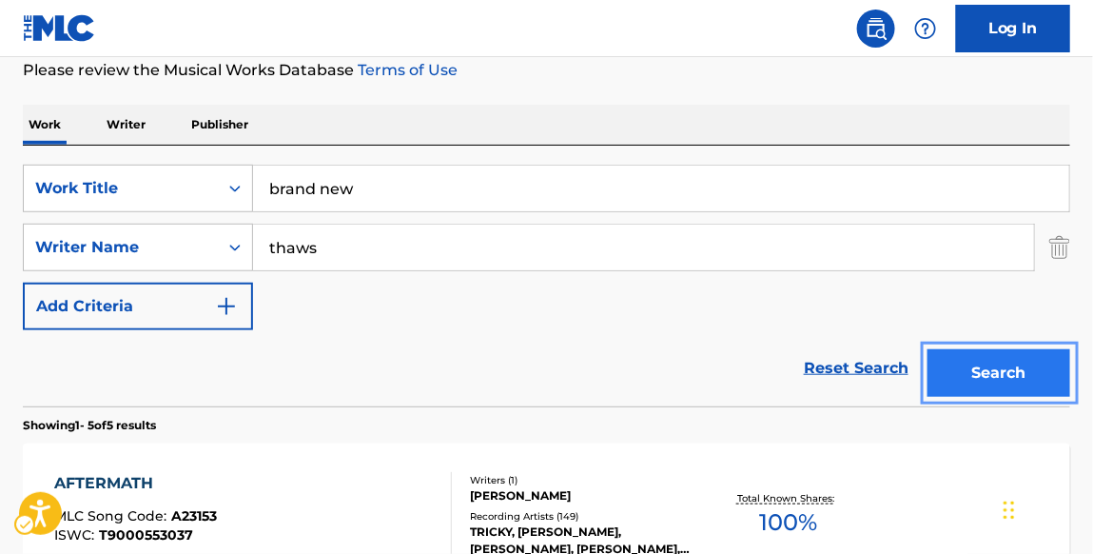
click at [977, 383] on button "Search" at bounding box center [999, 373] width 143 height 48
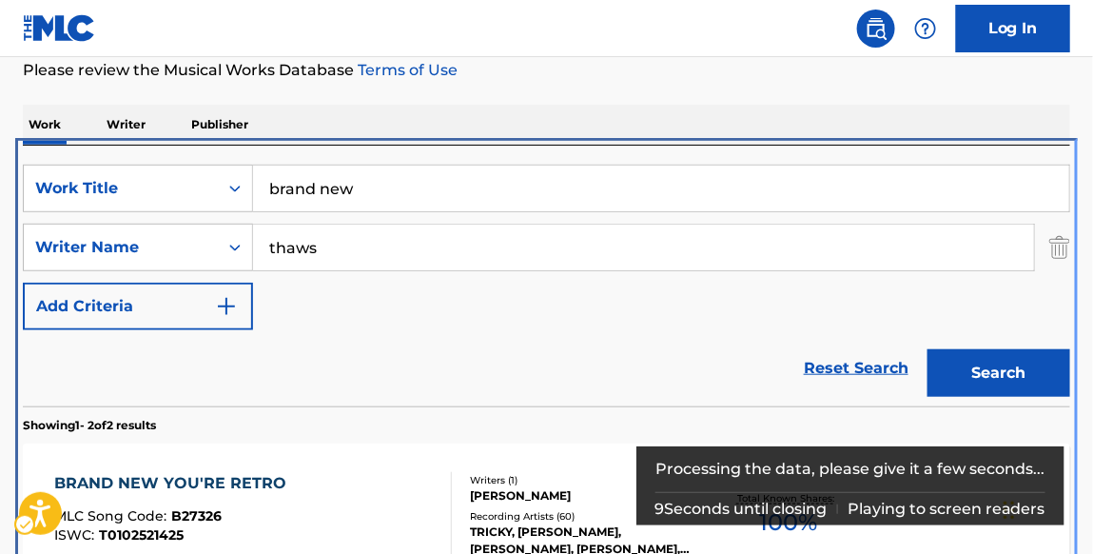
scroll to position [414, 0]
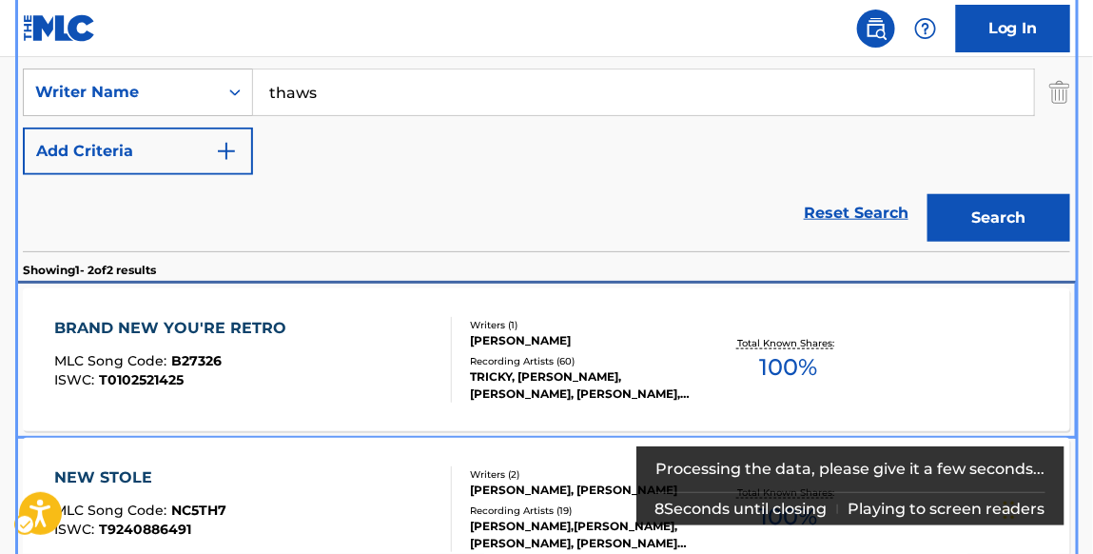
click at [275, 324] on div "BRAND NEW YOU'RE RETRO" at bounding box center [175, 328] width 242 height 23
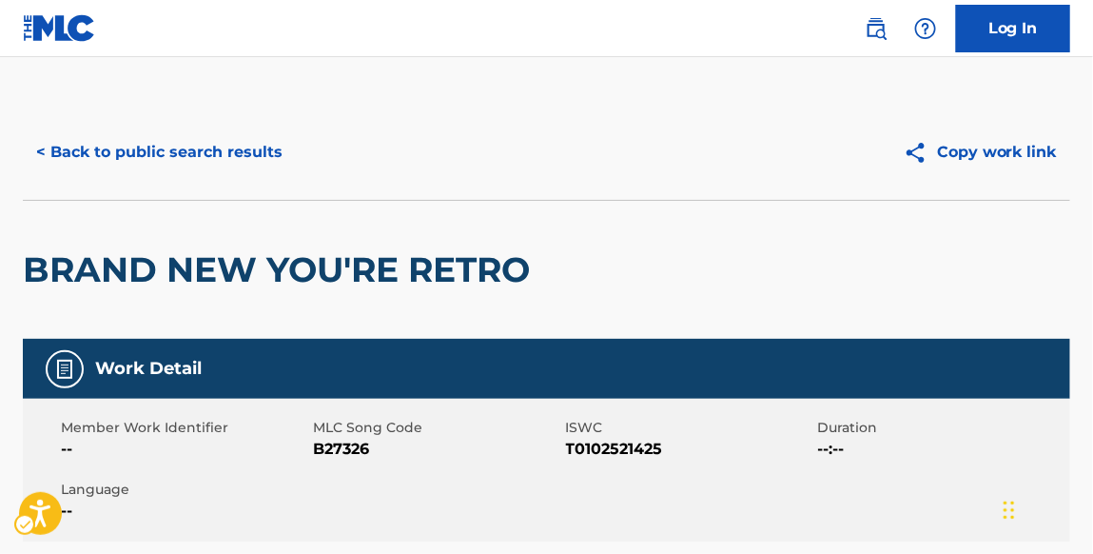
scroll to position [242, 0]
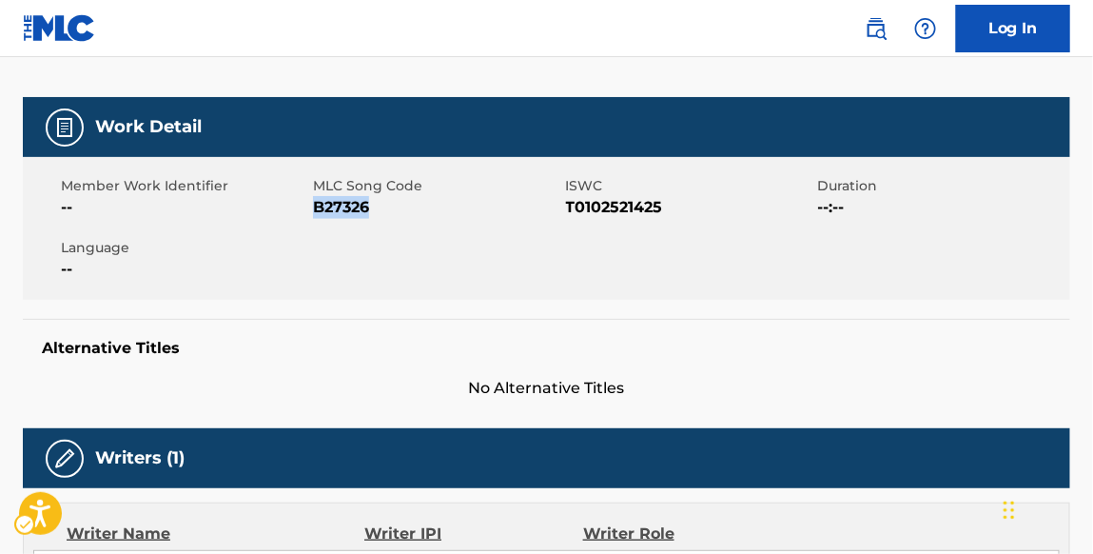
drag, startPoint x: 372, startPoint y: 208, endPoint x: 319, endPoint y: 208, distance: 53.3
click at [319, 208] on span "B27326" at bounding box center [436, 207] width 247 height 23
copy span "B27326"
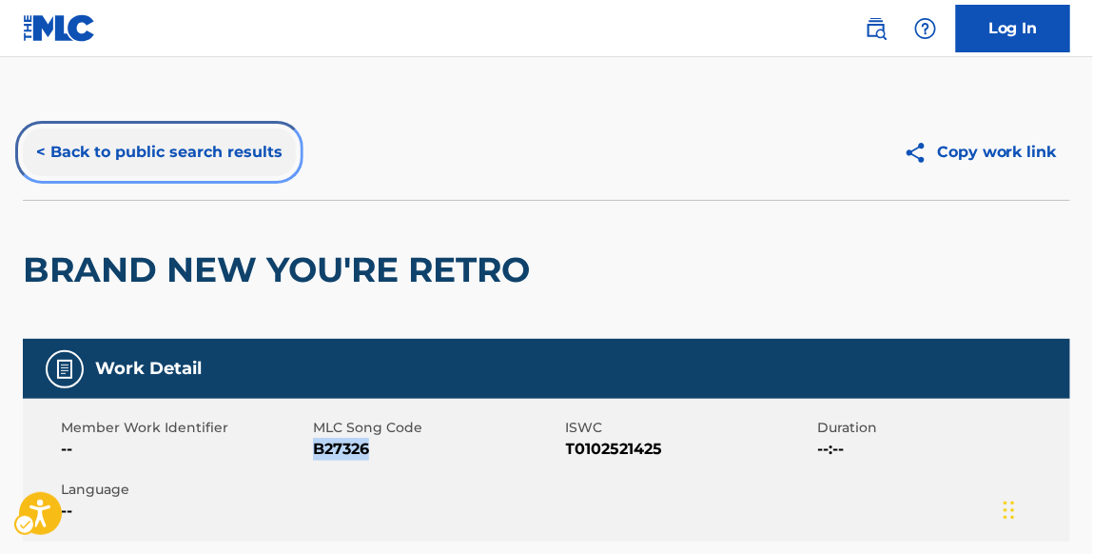
click at [260, 162] on button "< Back to public search results" at bounding box center [159, 152] width 273 height 48
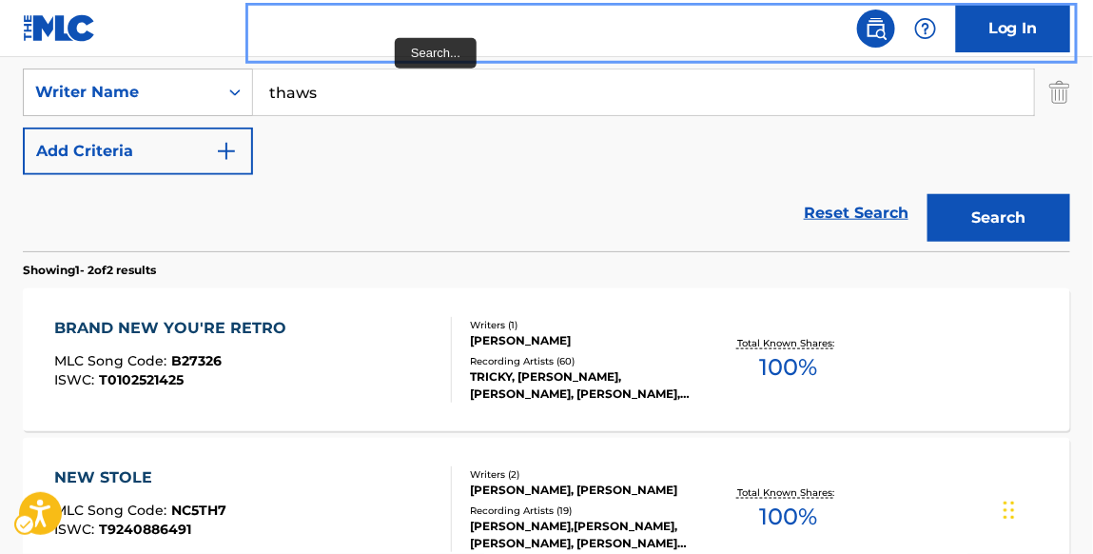
scroll to position [276, 0]
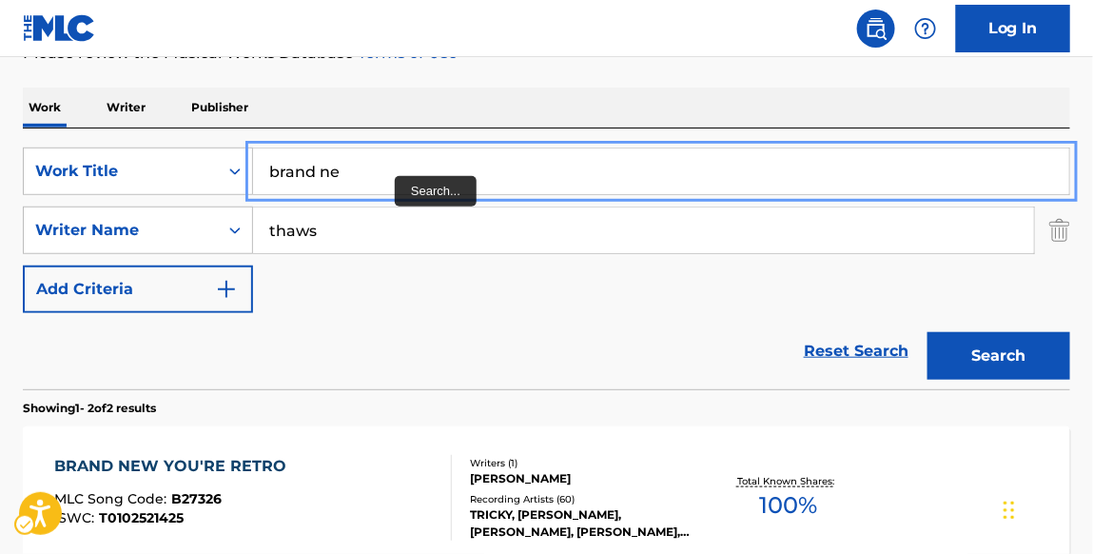
click at [384, 176] on input "brand ne" at bounding box center [661, 171] width 816 height 46
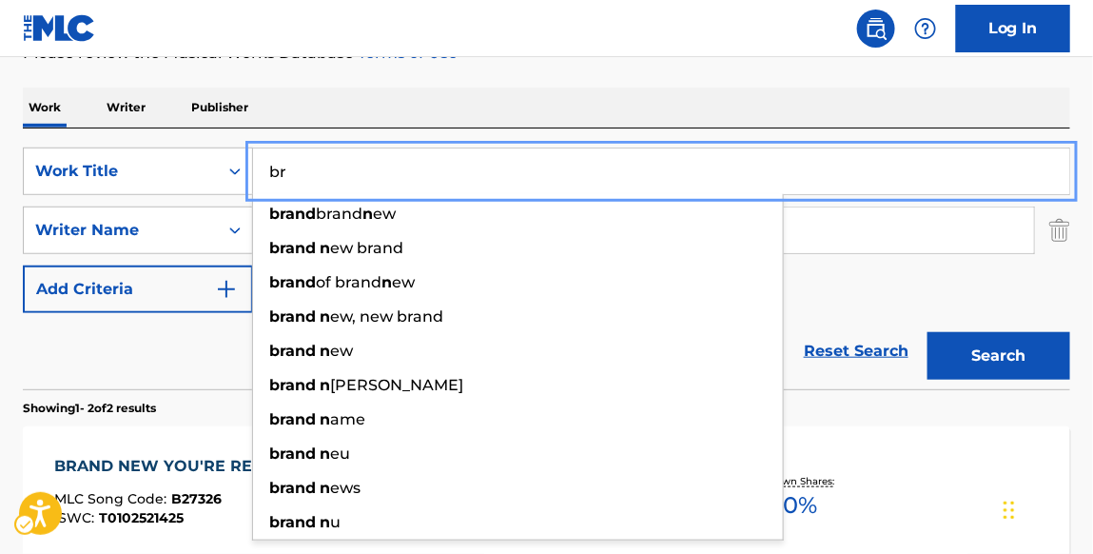
type input "b"
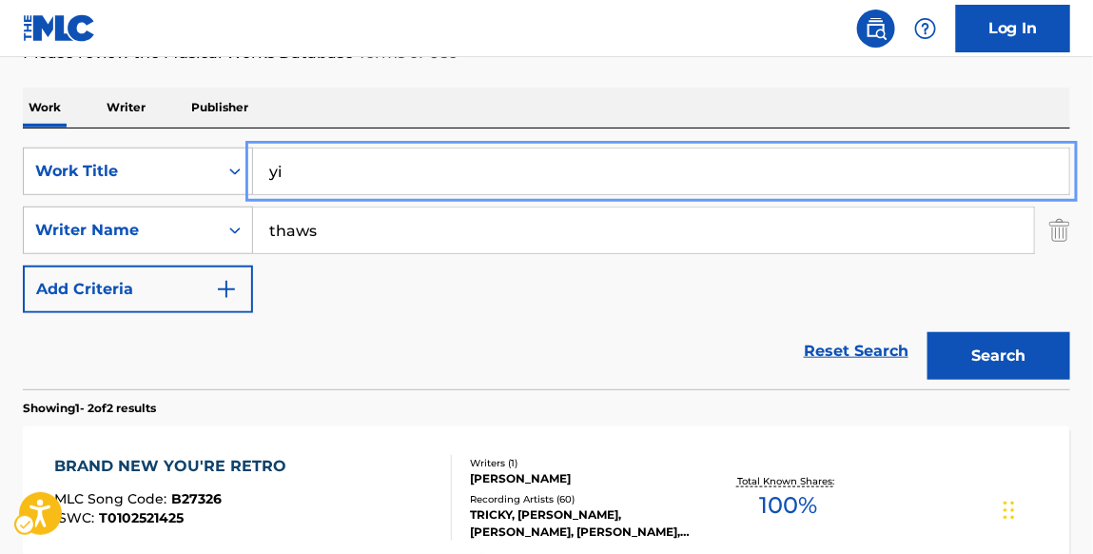
type input "y"
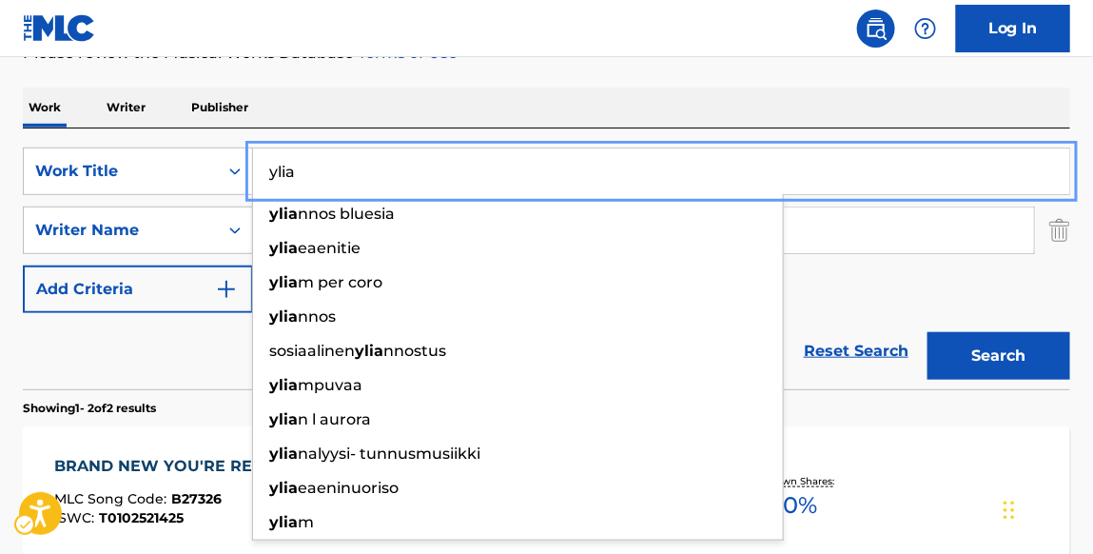
type input "ylia"
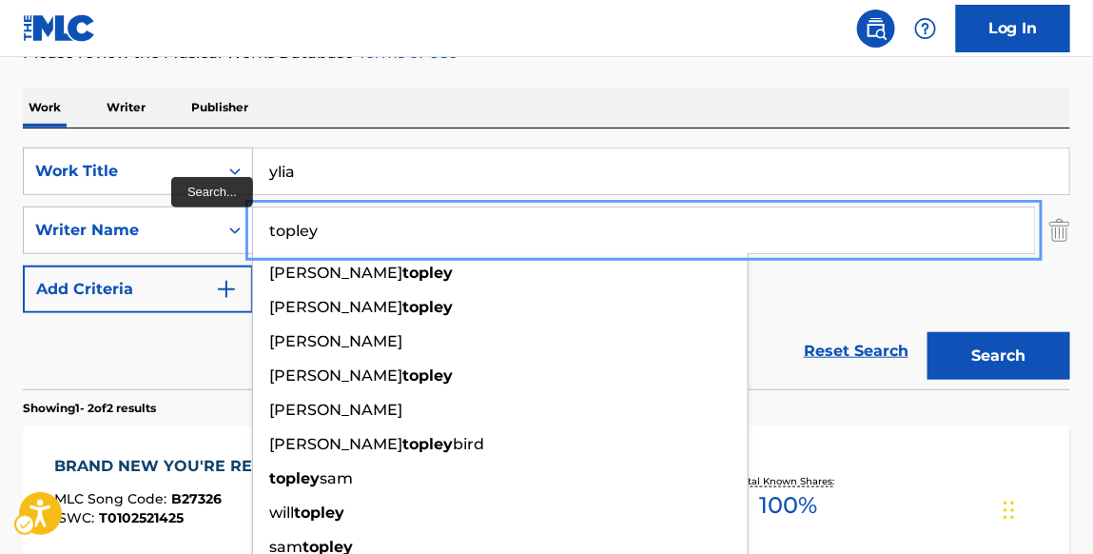
type input "topley"
click at [928, 332] on button "Search" at bounding box center [999, 356] width 143 height 48
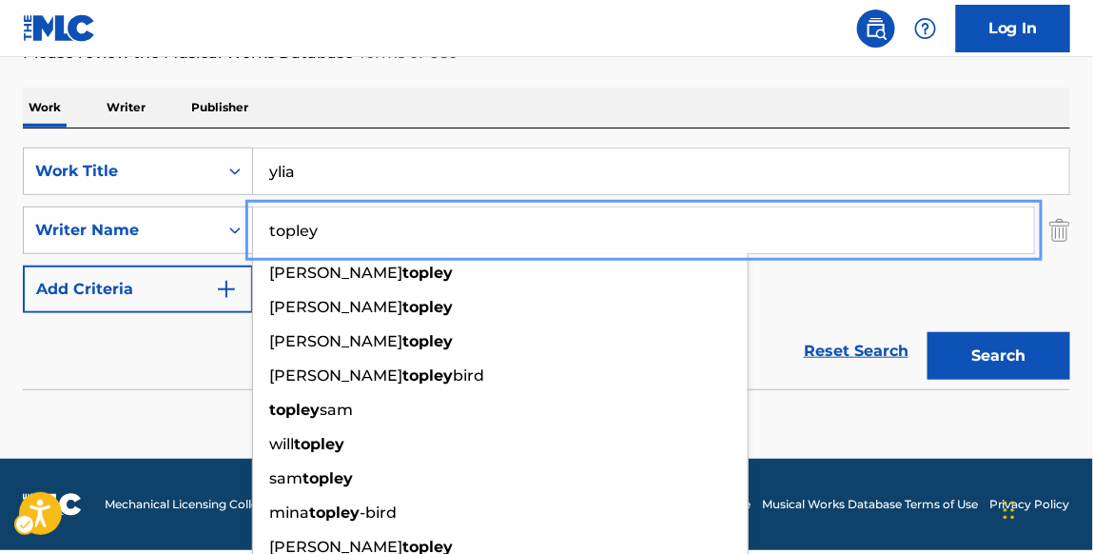
scroll to position [271, 0]
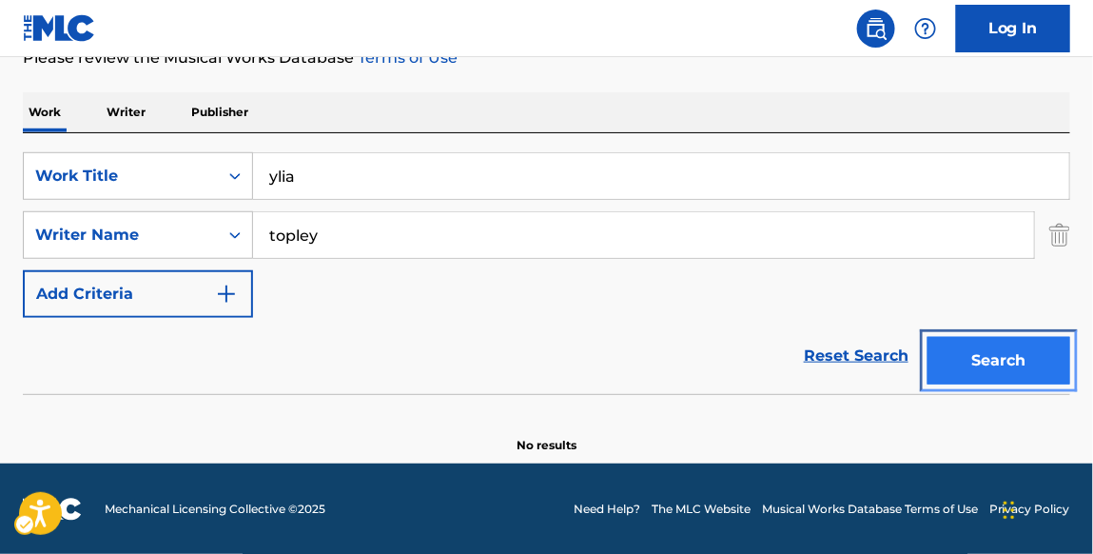
click at [980, 363] on button "Search" at bounding box center [999, 361] width 143 height 48
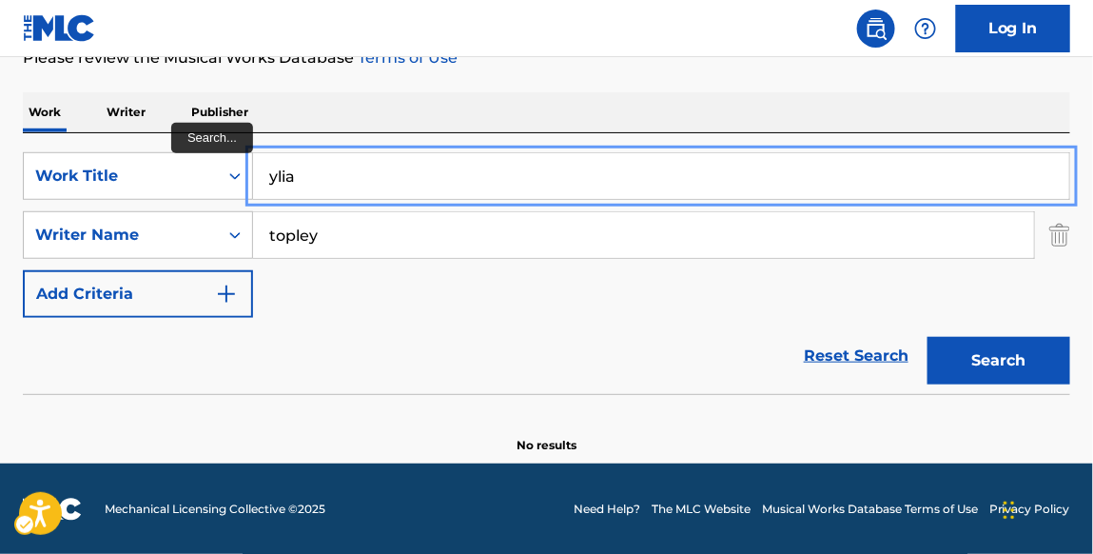
click at [568, 193] on input "ylia" at bounding box center [661, 176] width 816 height 46
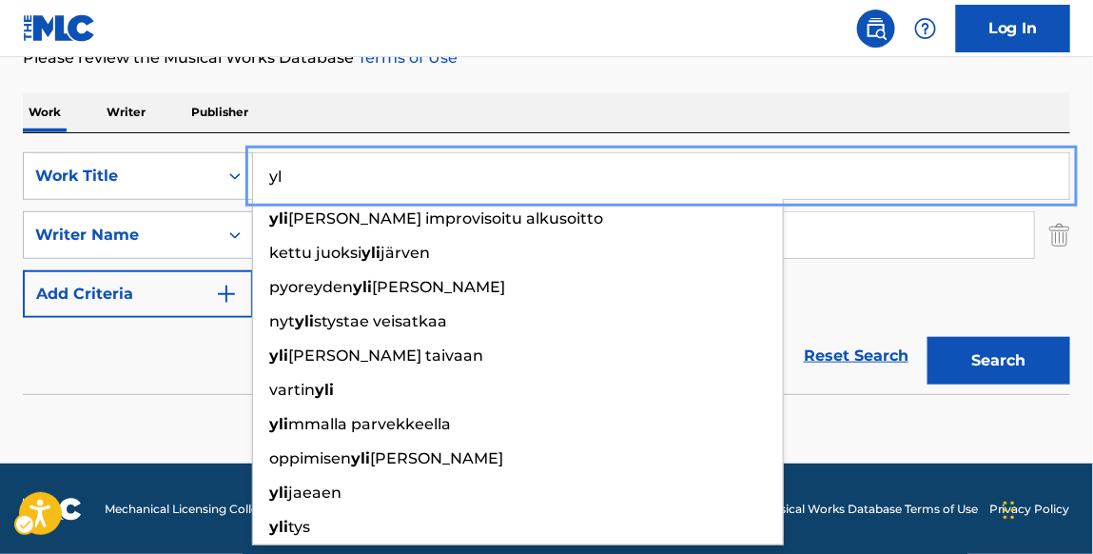
type input "y"
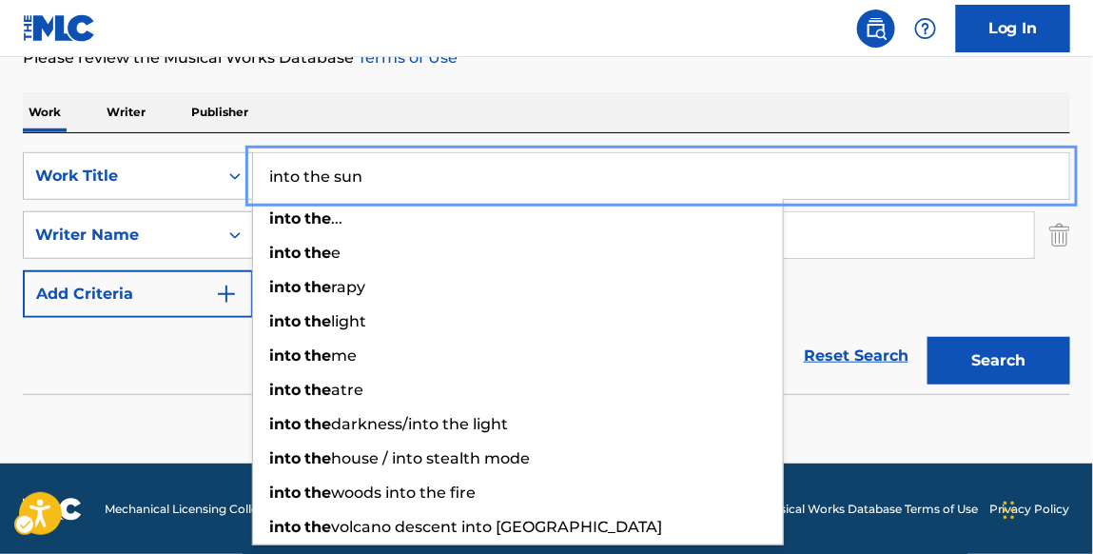
type input "into the sun"
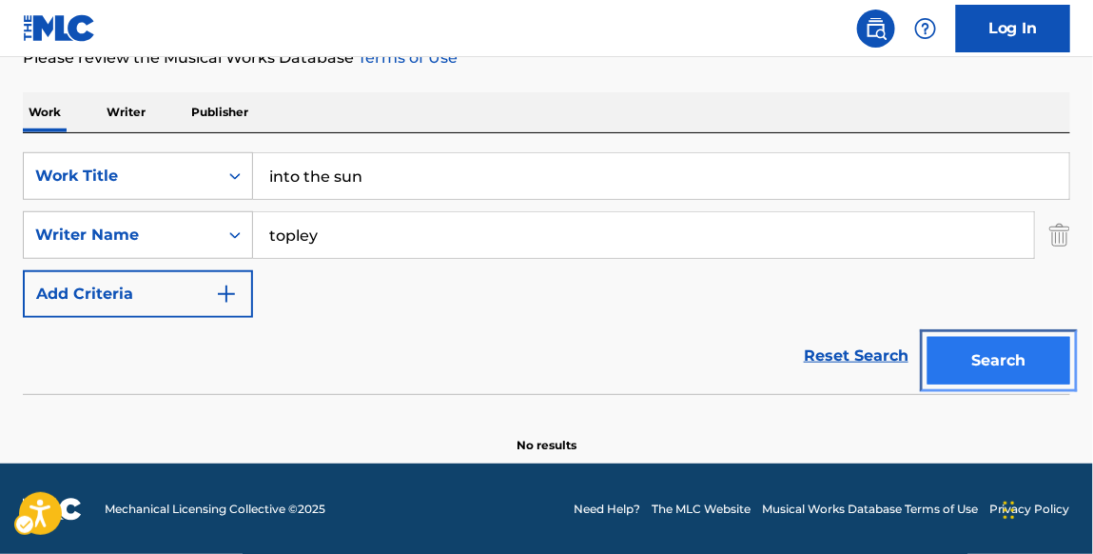
click at [985, 347] on button "Search" at bounding box center [999, 361] width 143 height 48
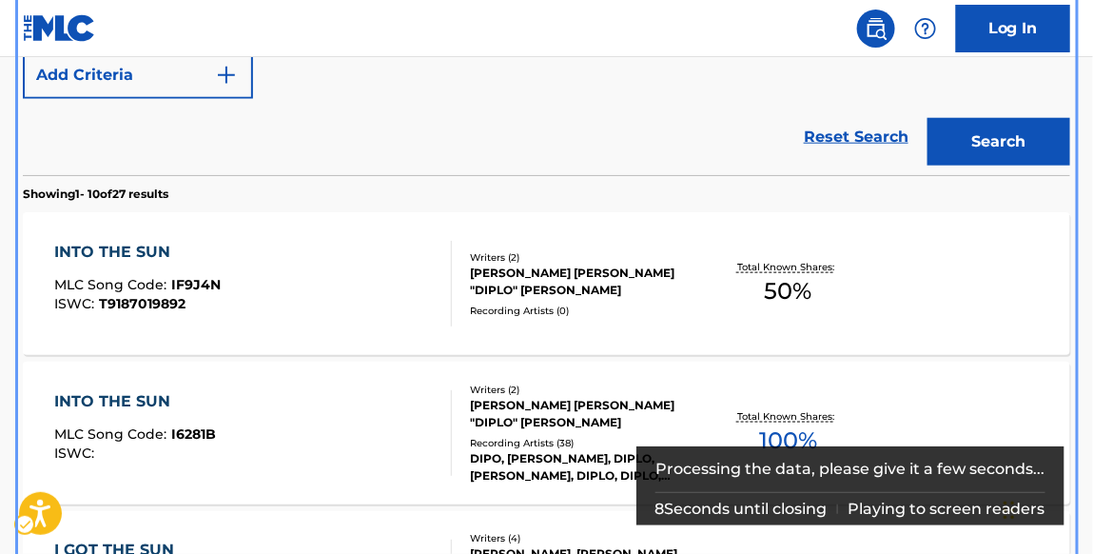
scroll to position [508, 0]
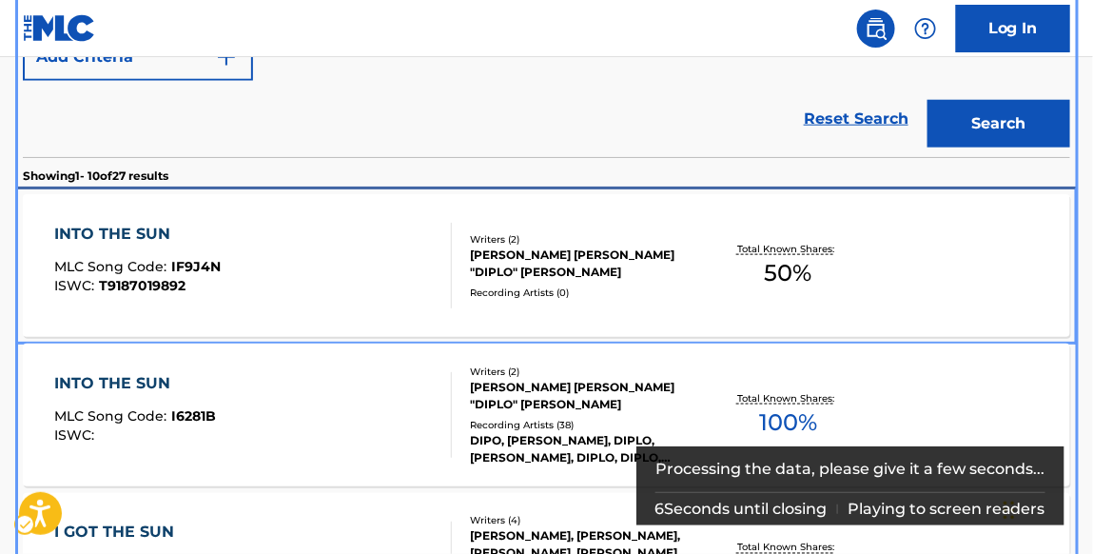
click at [164, 236] on div "INTO THE SUN" at bounding box center [137, 234] width 167 height 23
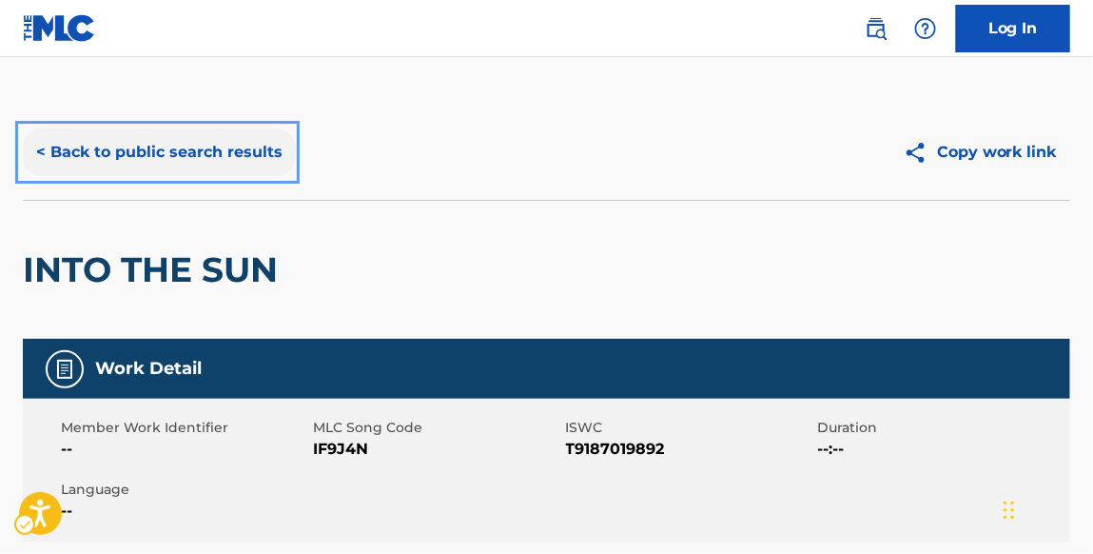
click at [243, 156] on button "< Back to public search results" at bounding box center [159, 152] width 273 height 48
click at [232, 153] on button "< Back to public search results" at bounding box center [159, 152] width 273 height 48
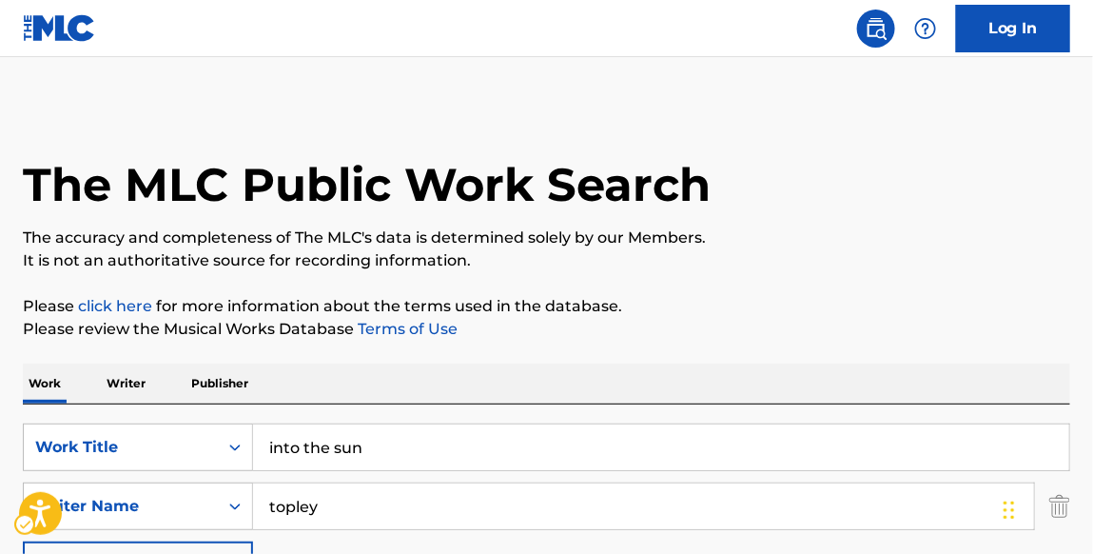
scroll to position [617, 0]
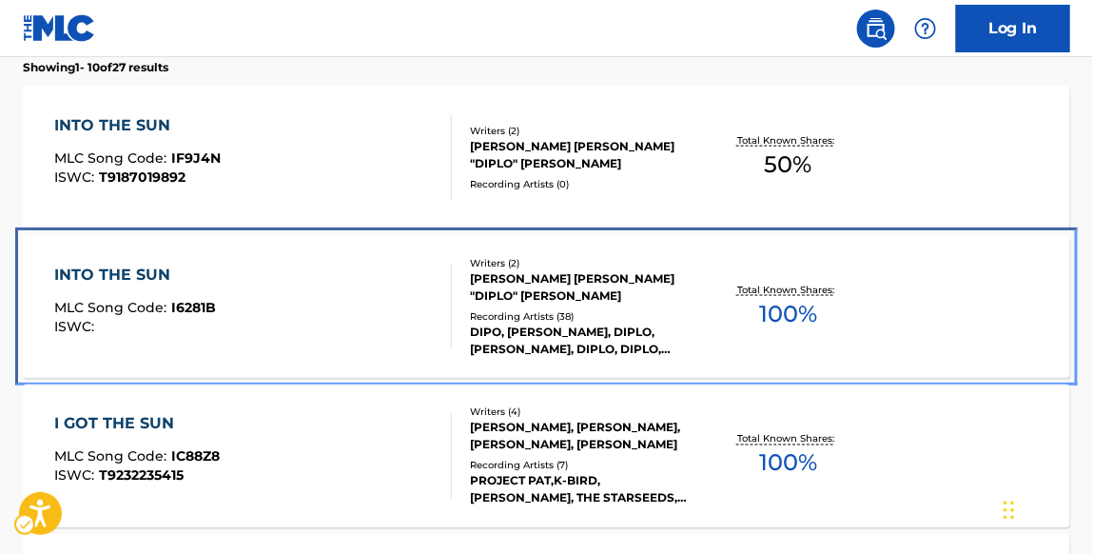
click at [149, 278] on div "INTO THE SUN" at bounding box center [135, 275] width 162 height 23
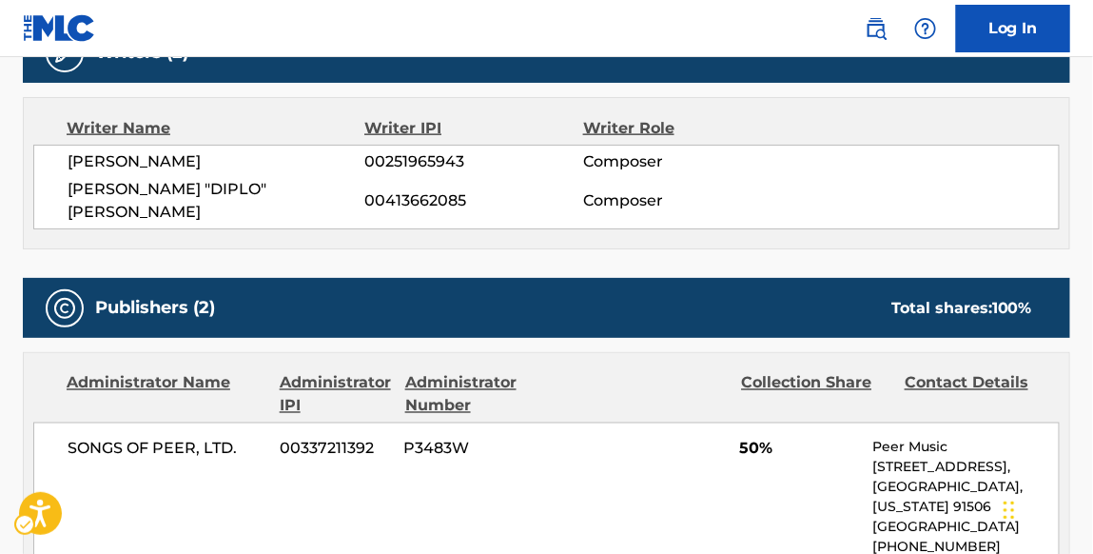
scroll to position [807, 0]
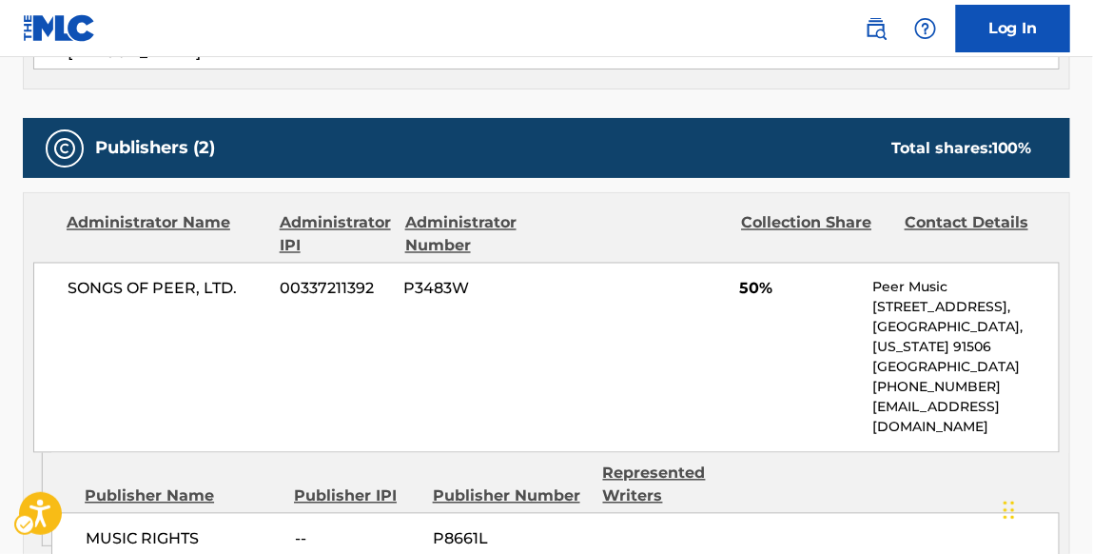
click at [271, 152] on div "Publishers (2) Total shares: 100 % Administrator Name Administrator IPI Adminis…" at bounding box center [547, 548] width 1048 height 860
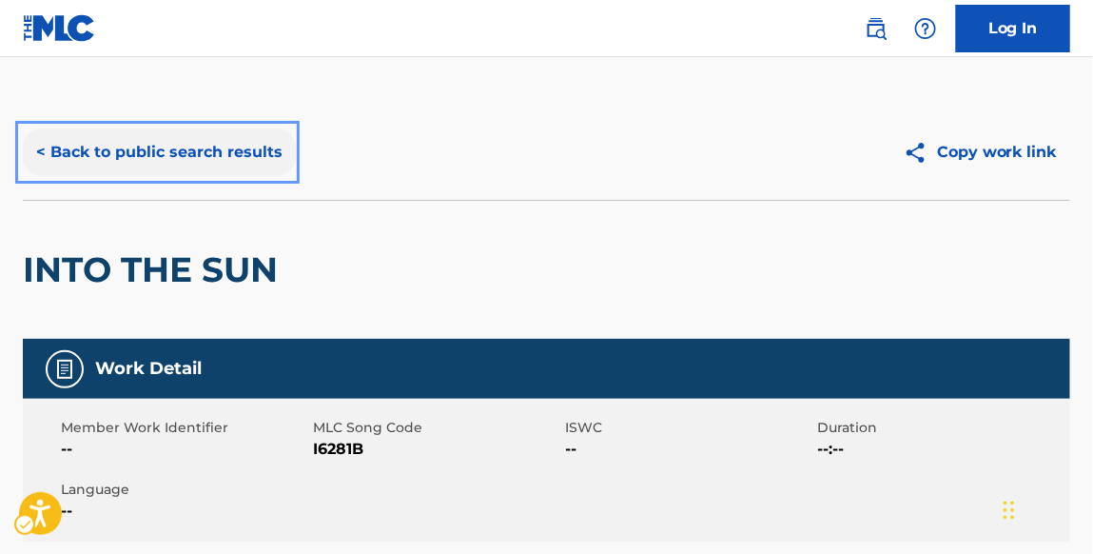
click at [271, 152] on button "< Back to public search results" at bounding box center [159, 152] width 273 height 48
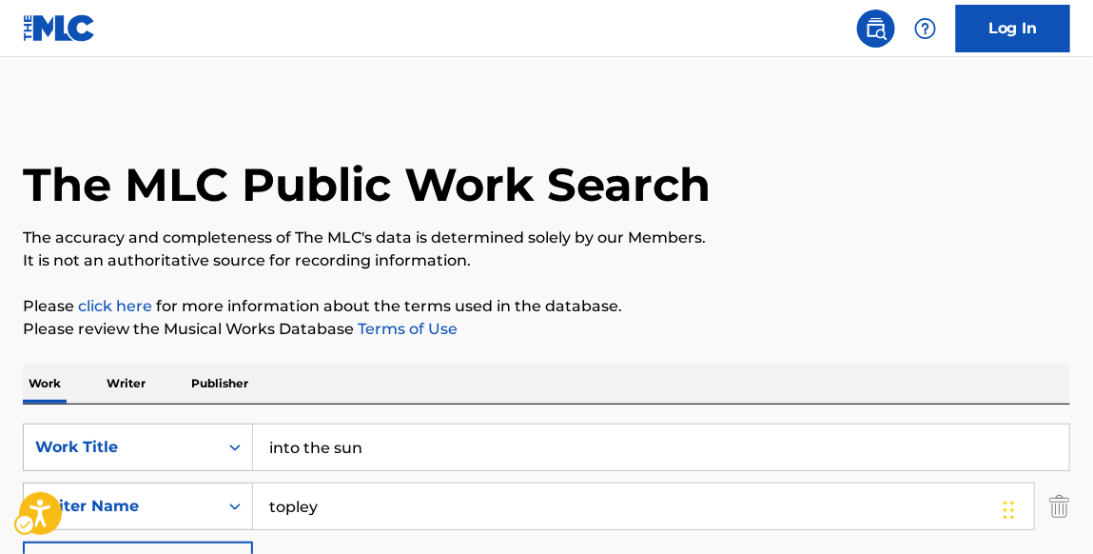
scroll to position [725, 0]
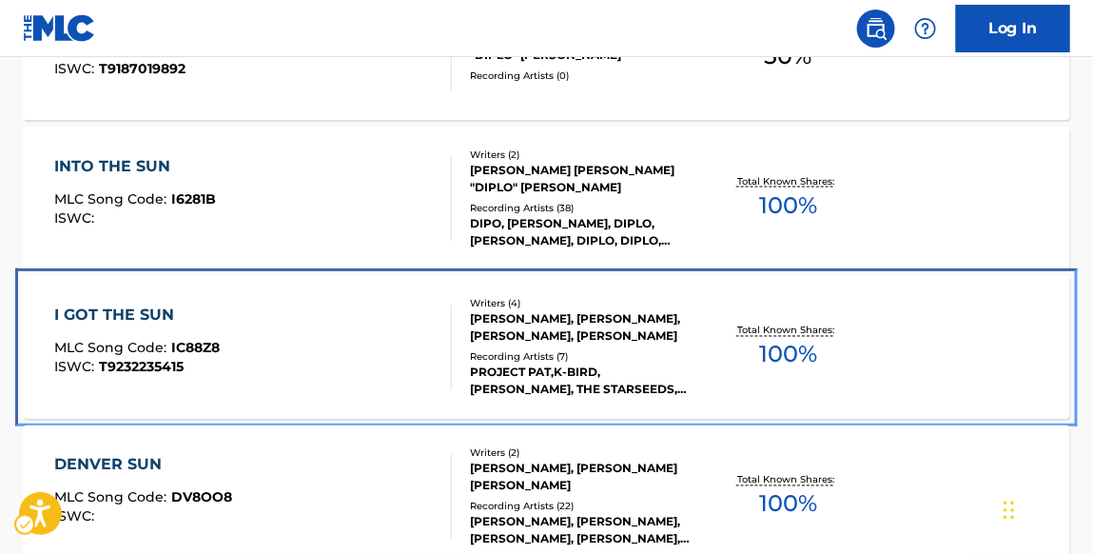
click at [162, 311] on div "I GOT THE SUN" at bounding box center [137, 315] width 166 height 23
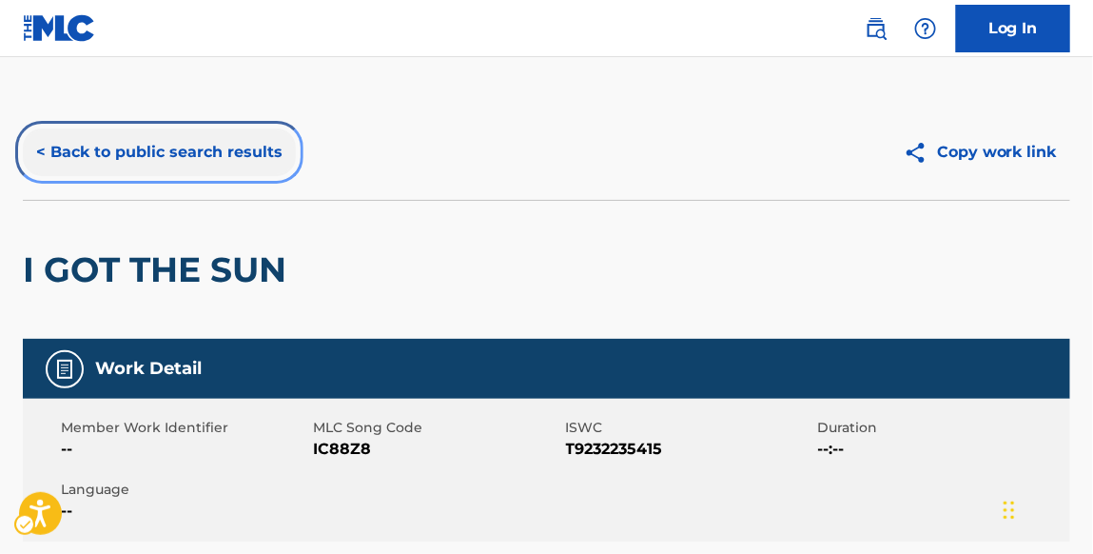
click at [233, 147] on button "< Back to public search results" at bounding box center [159, 152] width 273 height 48
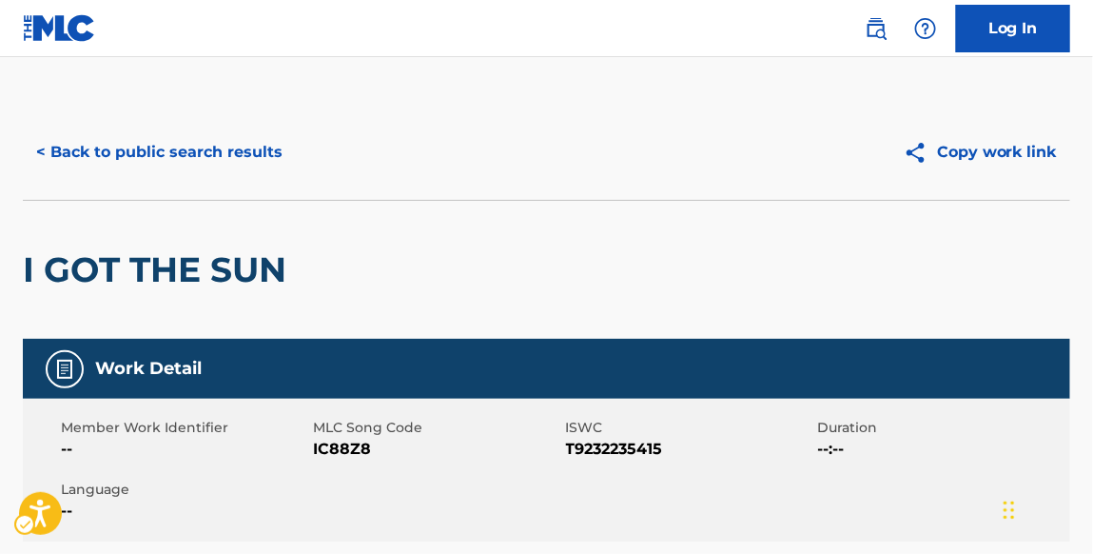
scroll to position [725, 0]
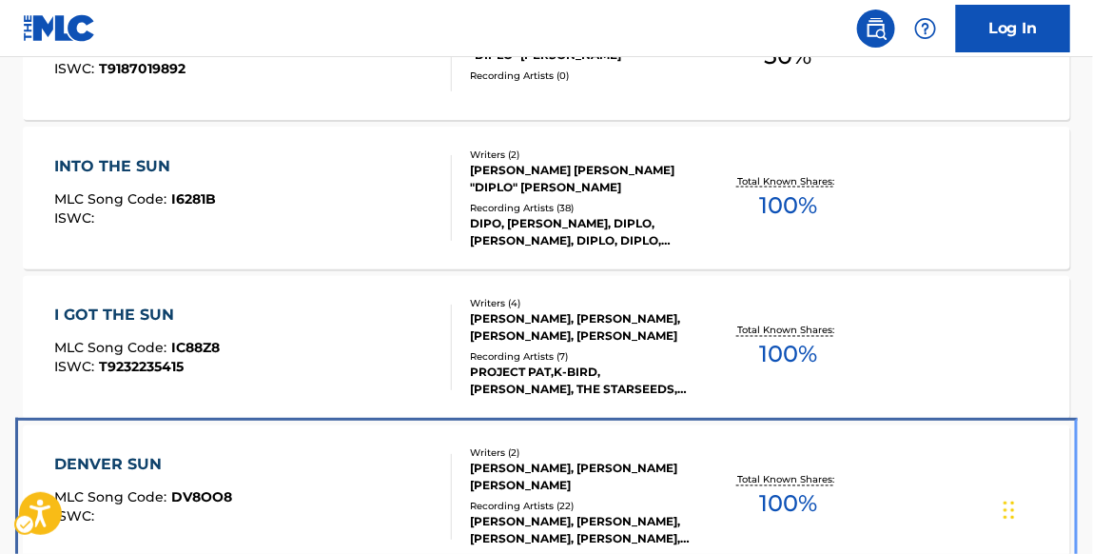
click at [419, 450] on div "DENVER SUN MLC Song Code : DV8OO8 ISWC : Writers ( 2 ) [PERSON_NAME], [PERSON_N…" at bounding box center [547, 496] width 1048 height 143
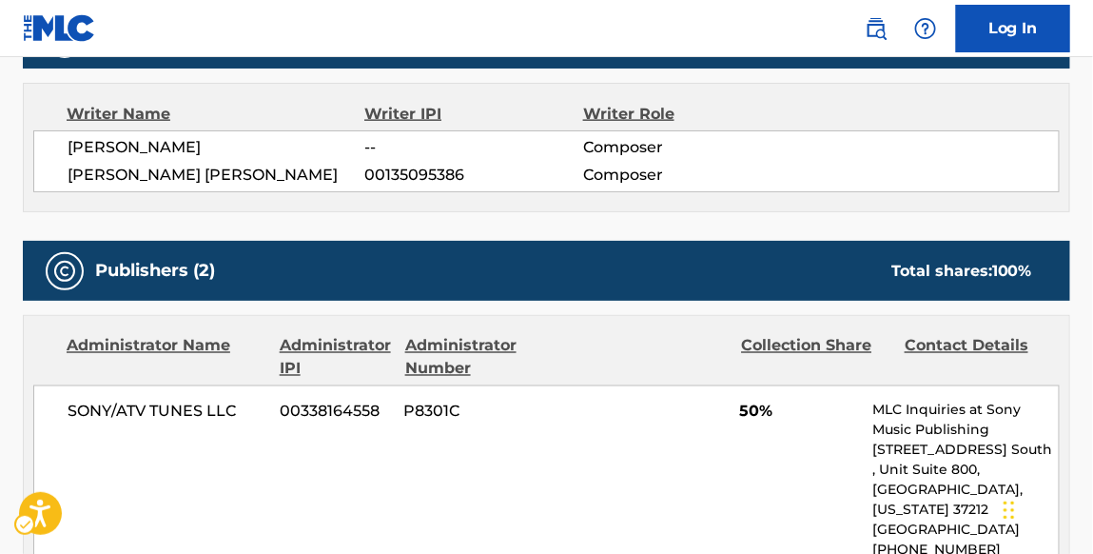
scroll to position [369, 0]
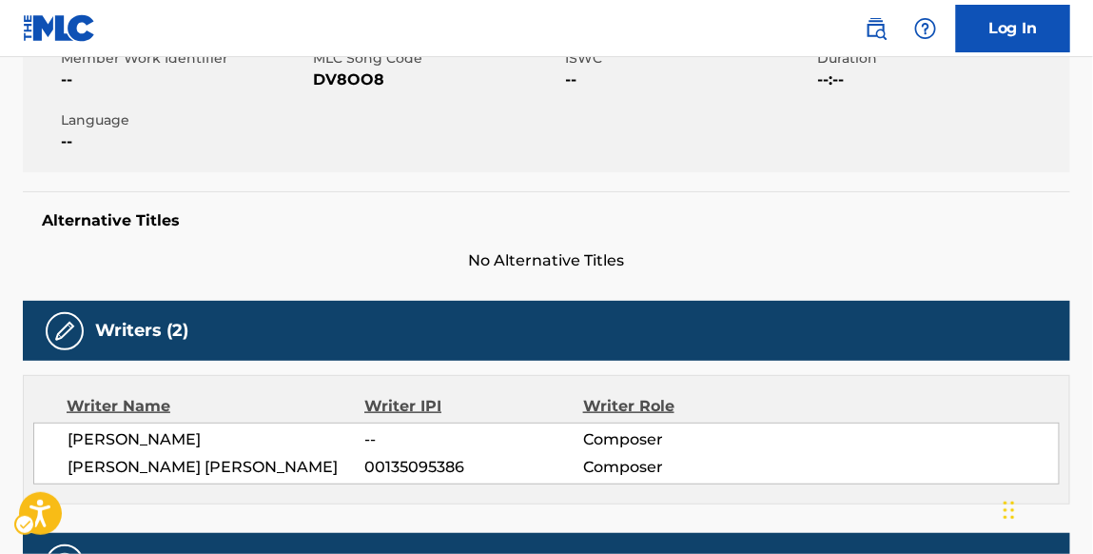
click at [259, 153] on span "--" at bounding box center [184, 141] width 247 height 23
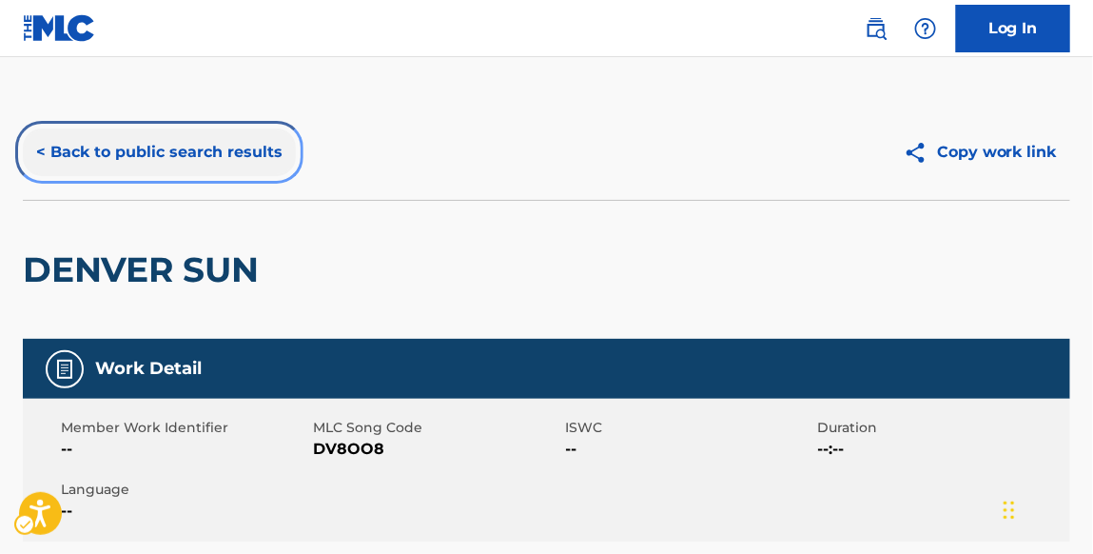
click at [254, 155] on button "< Back to public search results" at bounding box center [159, 152] width 273 height 48
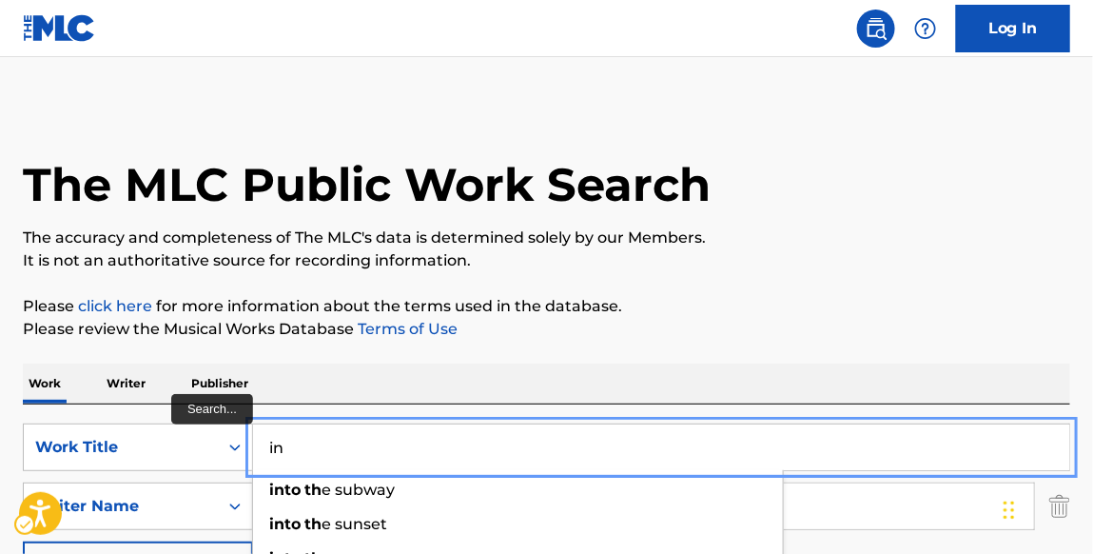
type input "i"
type input "the birds"
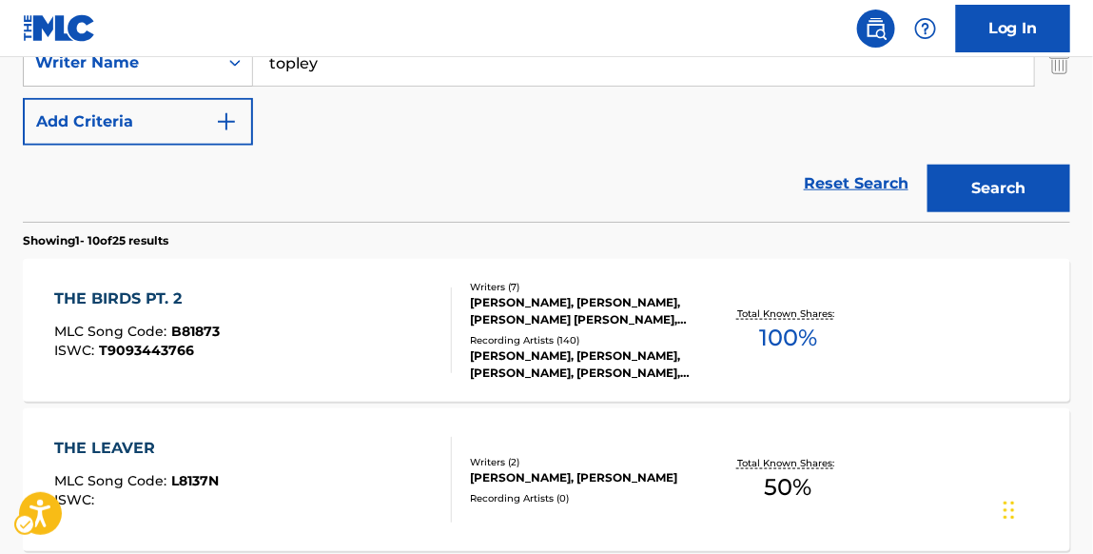
scroll to position [496, 0]
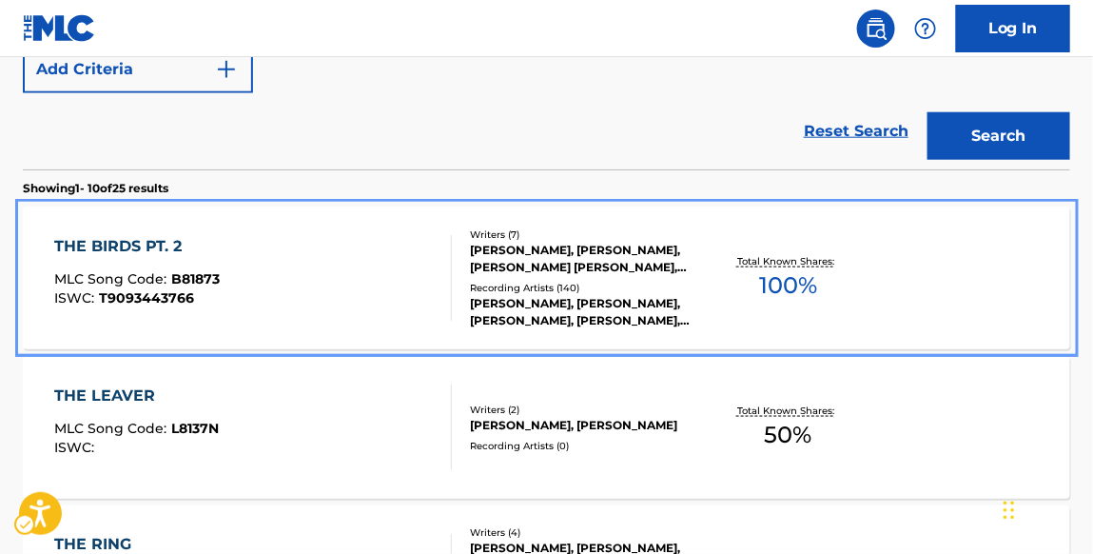
click at [150, 247] on div "THE BIRDS PT. 2" at bounding box center [137, 246] width 166 height 23
